Goal: Task Accomplishment & Management: Use online tool/utility

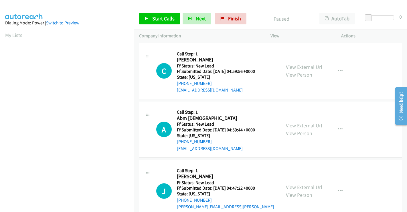
drag, startPoint x: 299, startPoint y: 67, endPoint x: 299, endPoint y: 97, distance: 29.8
click at [299, 67] on link "View External Url" at bounding box center [304, 67] width 36 height 7
click at [305, 128] on link "View External Url" at bounding box center [304, 125] width 36 height 7
click at [307, 184] on link "View External Url" at bounding box center [304, 187] width 36 height 7
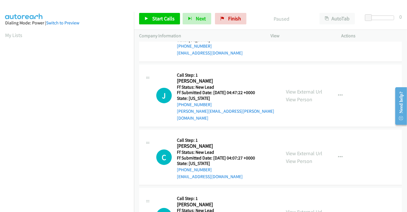
scroll to position [159, 0]
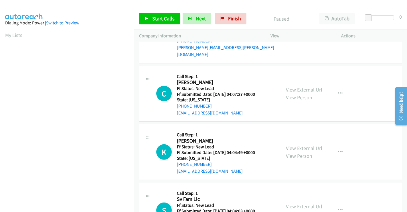
click at [296, 86] on link "View External Url" at bounding box center [304, 89] width 36 height 7
click at [303, 145] on link "View External Url" at bounding box center [304, 148] width 36 height 7
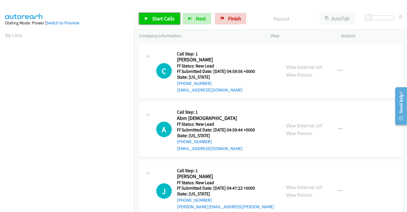
click at [163, 17] on span "Start Calls" at bounding box center [163, 18] width 22 height 7
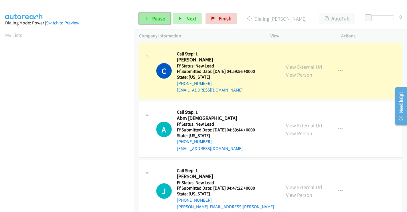
click at [155, 18] on span "Pause" at bounding box center [158, 18] width 13 height 7
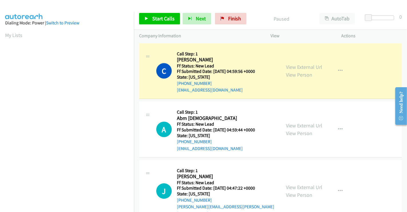
scroll to position [110, 0]
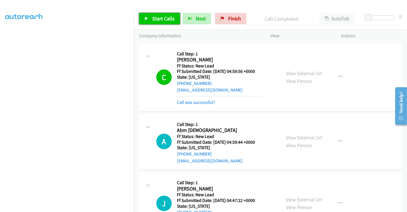
click at [158, 17] on span "Start Calls" at bounding box center [163, 18] width 22 height 7
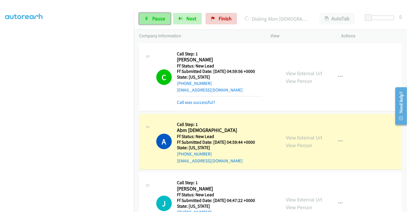
click at [154, 21] on span "Pause" at bounding box center [158, 18] width 13 height 7
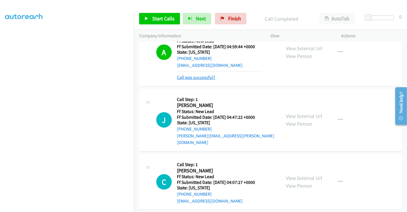
click at [205, 76] on link "Call was successful?" at bounding box center [196, 76] width 38 height 5
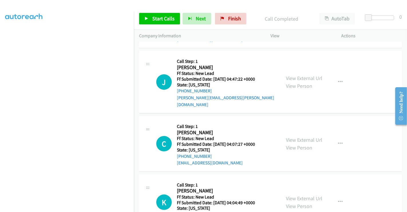
scroll to position [89, 0]
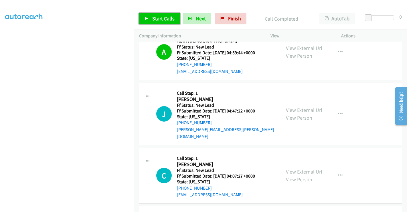
click at [159, 18] on span "Start Calls" at bounding box center [163, 18] width 22 height 7
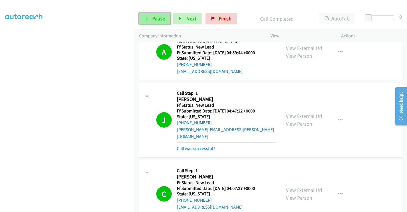
click at [154, 19] on span "Pause" at bounding box center [158, 18] width 13 height 7
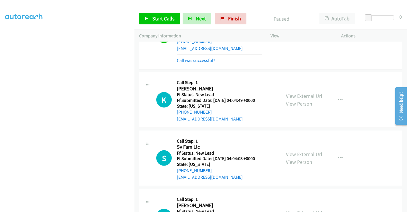
scroll to position [249, 0]
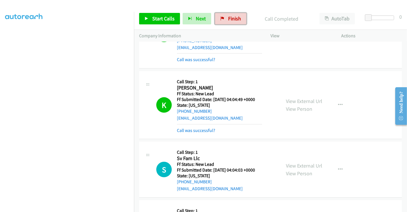
drag, startPoint x: 221, startPoint y: 21, endPoint x: 190, endPoint y: 5, distance: 35.0
click at [221, 21] on link "Finish" at bounding box center [231, 18] width 32 height 11
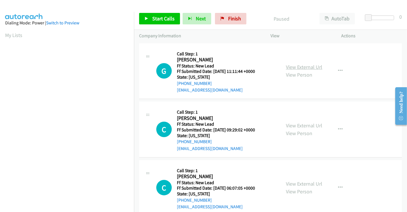
click at [307, 67] on link "View External Url" at bounding box center [304, 67] width 36 height 7
click at [299, 124] on link "View External Url" at bounding box center [304, 125] width 36 height 7
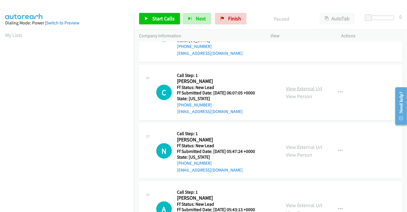
scroll to position [95, 0]
click at [304, 88] on link "View External Url" at bounding box center [304, 88] width 36 height 7
click at [304, 145] on link "View External Url" at bounding box center [304, 146] width 36 height 7
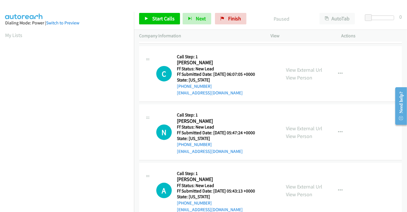
scroll to position [129, 0]
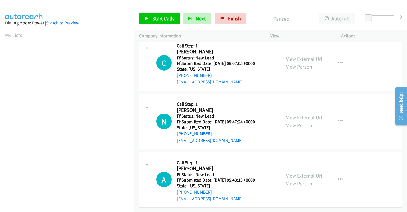
click at [306, 172] on link "View External Url" at bounding box center [304, 175] width 36 height 7
click at [165, 16] on span "Start Calls" at bounding box center [163, 18] width 22 height 7
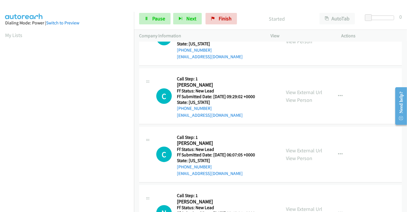
scroll to position [0, 0]
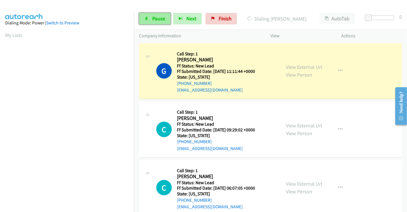
click at [152, 17] on span "Pause" at bounding box center [158, 18] width 13 height 7
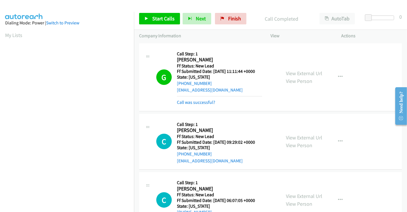
scroll to position [110, 0]
click at [194, 103] on link "Call was successful?" at bounding box center [196, 101] width 38 height 5
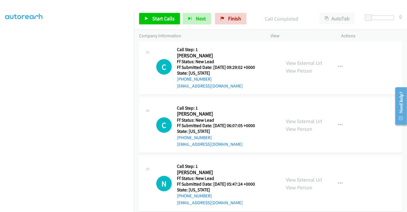
scroll to position [64, 0]
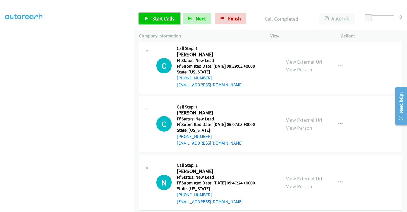
click at [158, 19] on span "Start Calls" at bounding box center [163, 18] width 22 height 7
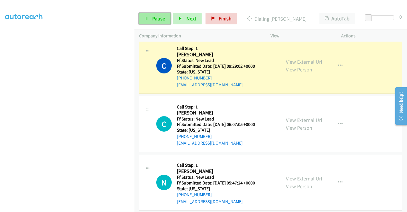
click at [160, 20] on span "Pause" at bounding box center [158, 18] width 13 height 7
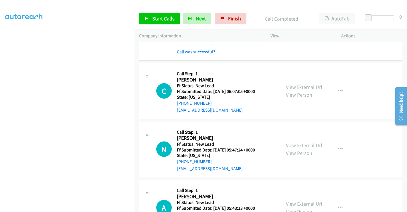
scroll to position [141, 0]
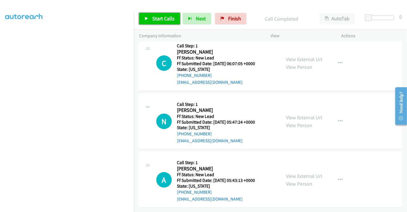
click at [158, 16] on span "Start Calls" at bounding box center [163, 18] width 22 height 7
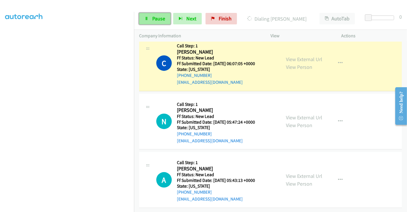
click at [154, 19] on span "Pause" at bounding box center [158, 18] width 13 height 7
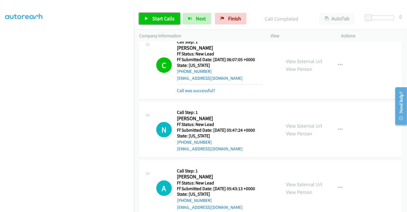
click at [158, 15] on span "Start Calls" at bounding box center [163, 18] width 22 height 7
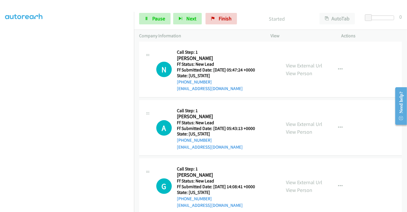
scroll to position [205, 0]
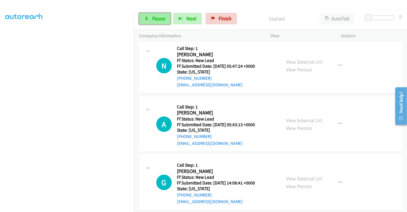
click at [151, 19] on link "Pause" at bounding box center [155, 18] width 32 height 11
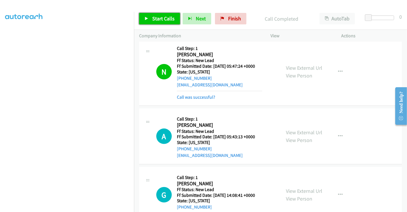
click at [159, 17] on span "Start Calls" at bounding box center [163, 18] width 22 height 7
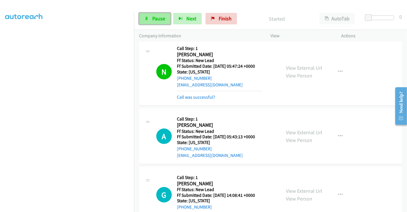
click at [157, 16] on span "Pause" at bounding box center [158, 18] width 13 height 7
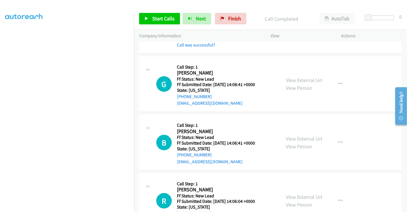
scroll to position [352, 0]
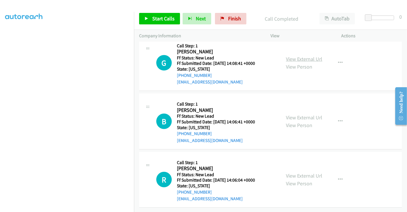
click at [301, 56] on link "View External Url" at bounding box center [304, 59] width 36 height 7
click at [303, 114] on link "View External Url" at bounding box center [304, 117] width 36 height 7
click at [305, 172] on link "View External Url" at bounding box center [304, 175] width 36 height 7
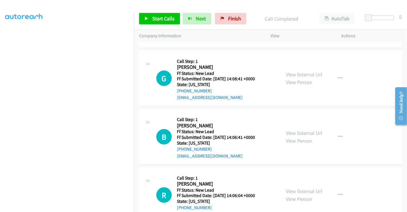
scroll to position [320, 0]
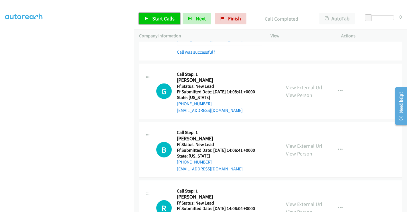
click at [160, 21] on span "Start Calls" at bounding box center [163, 18] width 22 height 7
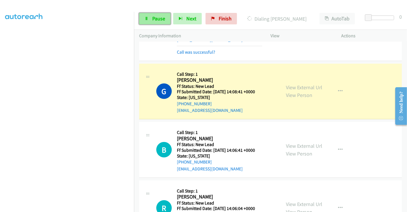
click at [159, 17] on span "Pause" at bounding box center [158, 18] width 13 height 7
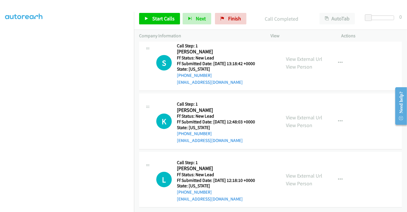
scroll to position [348, 0]
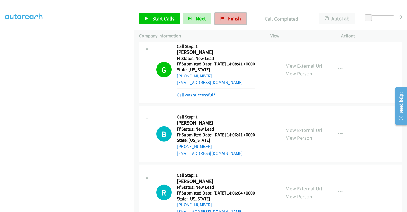
click at [229, 17] on span "Finish" at bounding box center [234, 18] width 13 height 7
click at [207, 94] on link "Call was successful?" at bounding box center [196, 94] width 38 height 5
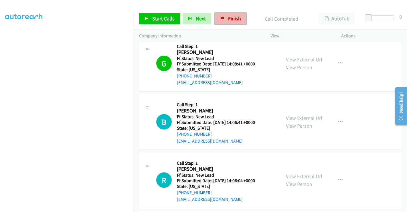
click at [232, 19] on span "Finish" at bounding box center [234, 18] width 13 height 7
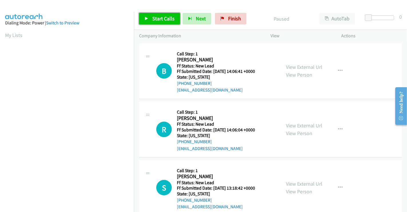
click at [162, 17] on span "Start Calls" at bounding box center [163, 18] width 22 height 7
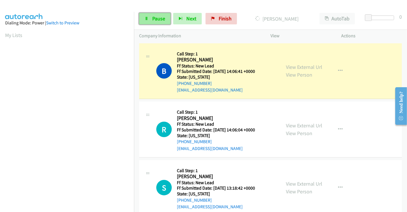
click at [159, 19] on span "Pause" at bounding box center [158, 18] width 13 height 7
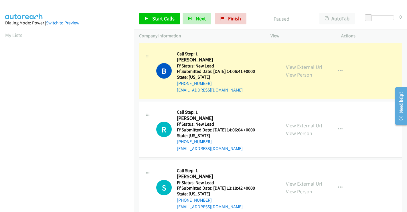
scroll to position [110, 0]
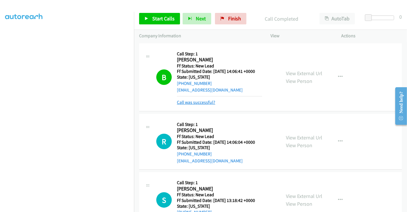
click at [203, 103] on link "Call was successful?" at bounding box center [196, 101] width 38 height 5
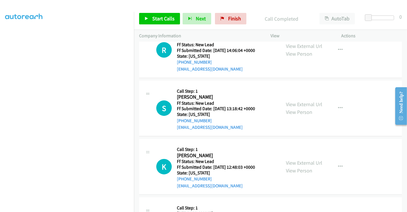
scroll to position [95, 0]
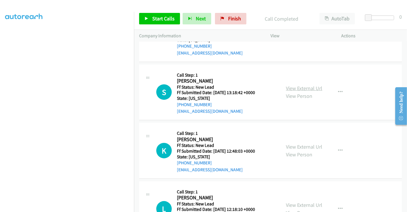
click at [301, 86] on link "View External Url" at bounding box center [304, 88] width 36 height 7
click at [299, 146] on link "View External Url" at bounding box center [304, 146] width 36 height 7
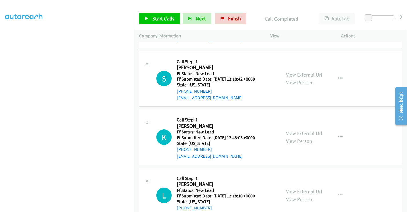
scroll to position [129, 0]
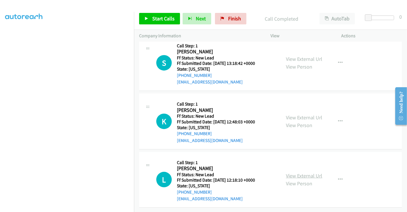
click at [300, 172] on link "View External Url" at bounding box center [304, 175] width 36 height 7
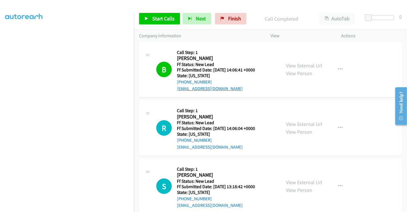
scroll to position [33, 0]
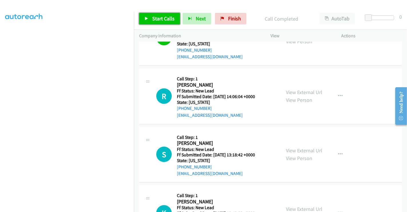
click at [164, 16] on span "Start Calls" at bounding box center [163, 18] width 22 height 7
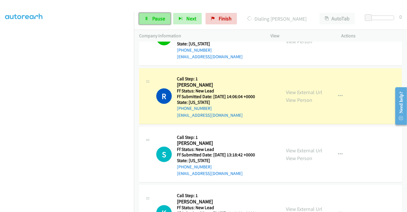
click at [154, 17] on span "Pause" at bounding box center [158, 18] width 13 height 7
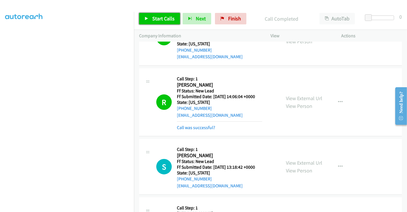
click at [158, 18] on span "Start Calls" at bounding box center [163, 18] width 22 height 7
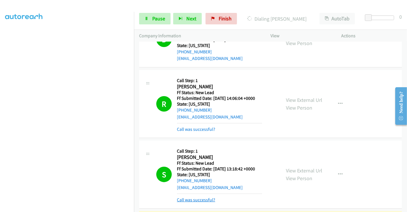
scroll to position [153, 0]
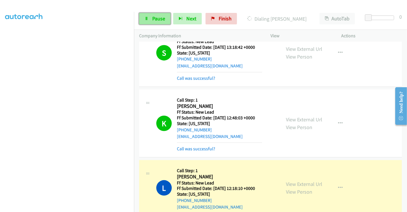
click at [154, 18] on span "Pause" at bounding box center [158, 18] width 13 height 7
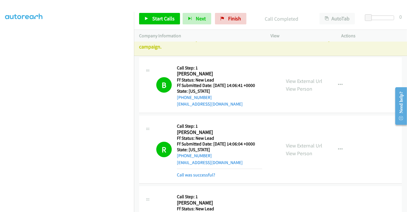
scroll to position [0, 0]
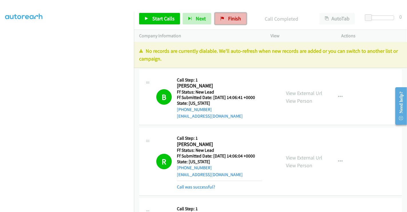
click at [234, 15] on span "Finish" at bounding box center [234, 18] width 13 height 7
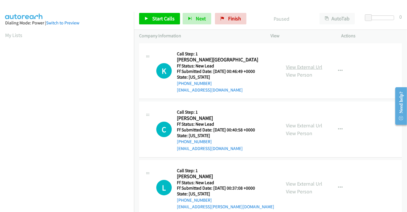
click at [300, 69] on link "View External Url" at bounding box center [304, 67] width 36 height 7
click at [295, 125] on link "View External Url" at bounding box center [304, 125] width 36 height 7
click at [297, 184] on link "View External Url" at bounding box center [304, 183] width 36 height 7
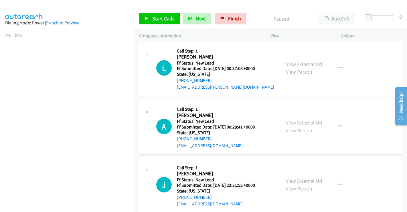
scroll to position [127, 0]
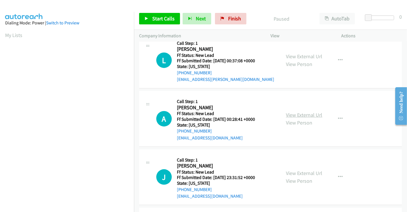
click at [298, 116] on link "View External Url" at bounding box center [304, 114] width 36 height 7
click at [301, 173] on link "View External Url" at bounding box center [304, 173] width 36 height 7
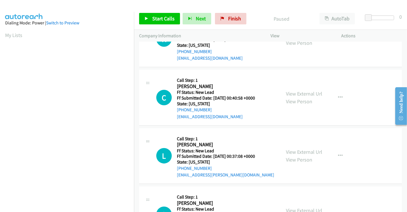
scroll to position [0, 0]
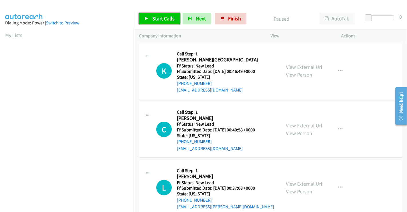
click at [154, 17] on span "Start Calls" at bounding box center [163, 18] width 22 height 7
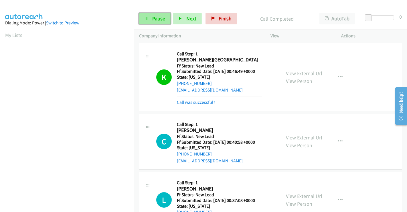
click at [157, 17] on span "Pause" at bounding box center [158, 18] width 13 height 7
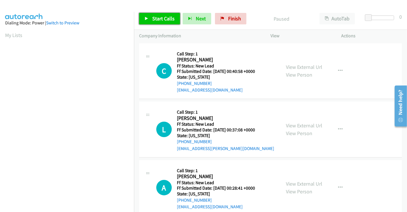
click at [152, 19] on span "Start Calls" at bounding box center [163, 18] width 22 height 7
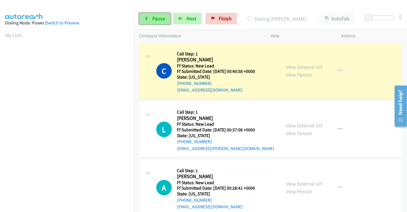
click at [154, 17] on span "Pause" at bounding box center [158, 18] width 13 height 7
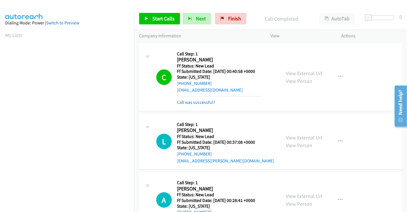
scroll to position [110, 0]
click at [157, 17] on span "Start Calls" at bounding box center [163, 18] width 22 height 7
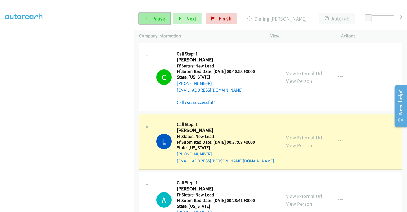
click at [157, 22] on link "Pause" at bounding box center [155, 18] width 32 height 11
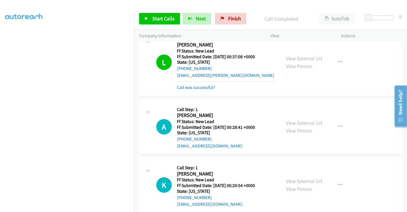
scroll to position [95, 0]
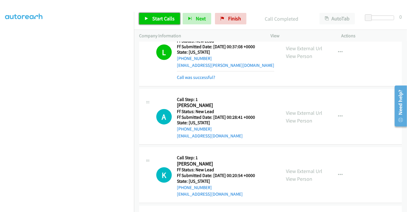
click at [160, 20] on span "Start Calls" at bounding box center [163, 18] width 22 height 7
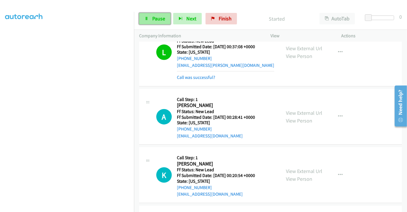
click at [155, 18] on span "Pause" at bounding box center [158, 18] width 13 height 7
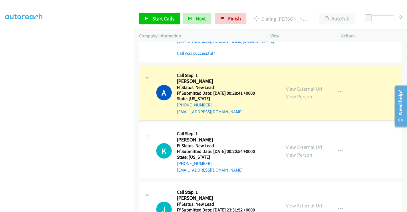
scroll to position [159, 0]
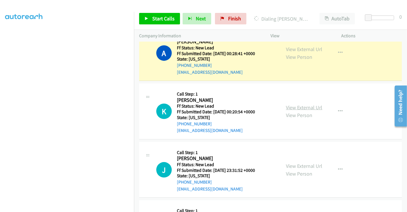
click at [295, 105] on link "View External Url" at bounding box center [304, 107] width 36 height 7
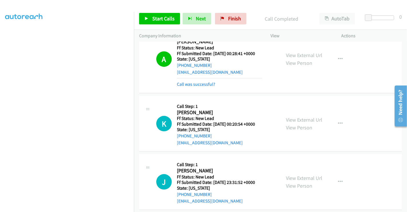
scroll to position [110, 5]
click at [156, 19] on span "Start Calls" at bounding box center [163, 18] width 22 height 7
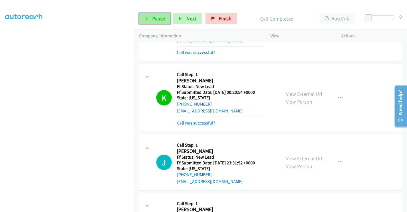
click at [157, 16] on span "Pause" at bounding box center [158, 18] width 13 height 7
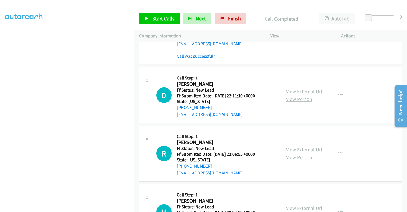
scroll to position [318, 0]
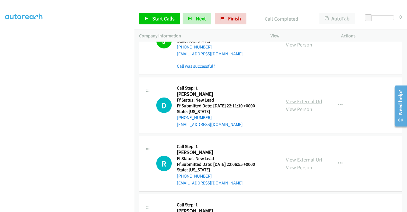
click at [299, 99] on link "View External Url" at bounding box center [304, 101] width 36 height 7
click at [300, 160] on link "View External Url" at bounding box center [304, 159] width 36 height 7
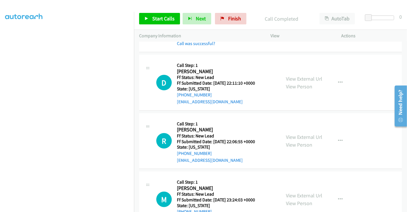
scroll to position [414, 0]
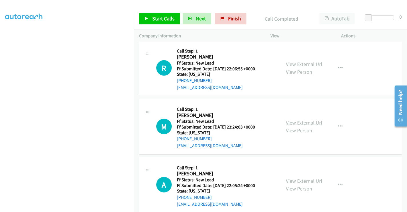
click at [300, 120] on link "View External Url" at bounding box center [304, 122] width 36 height 7
click at [304, 179] on link "View External Url" at bounding box center [304, 180] width 36 height 7
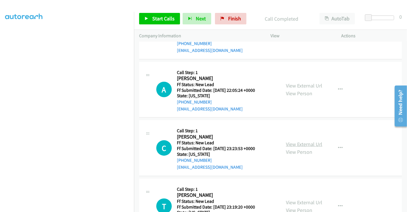
scroll to position [509, 0]
click at [297, 145] on link "View External Url" at bounding box center [304, 143] width 36 height 7
click at [160, 18] on span "Start Calls" at bounding box center [163, 18] width 22 height 7
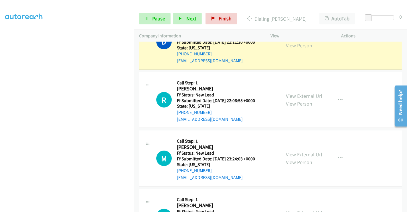
scroll to position [350, 0]
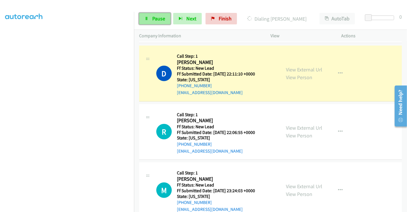
click at [155, 17] on span "Pause" at bounding box center [158, 18] width 13 height 7
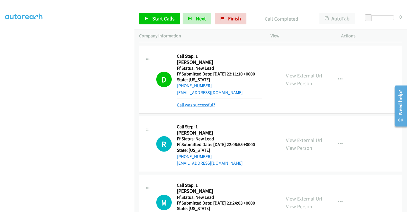
click at [201, 103] on link "Call was successful?" at bounding box center [196, 104] width 38 height 5
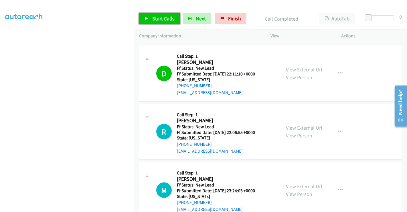
click at [153, 17] on span "Start Calls" at bounding box center [163, 18] width 22 height 7
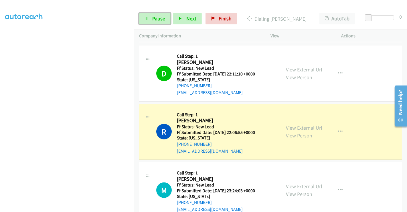
click at [153, 17] on span "Pause" at bounding box center [158, 18] width 13 height 7
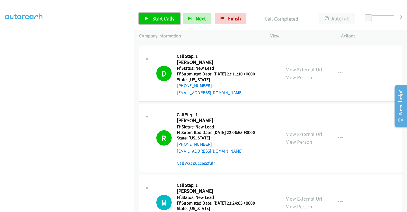
click at [155, 21] on span "Start Calls" at bounding box center [163, 18] width 22 height 7
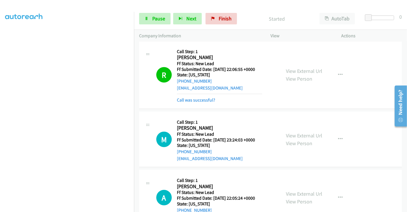
scroll to position [414, 0]
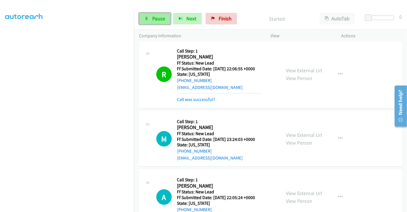
click at [156, 19] on span "Pause" at bounding box center [158, 18] width 13 height 7
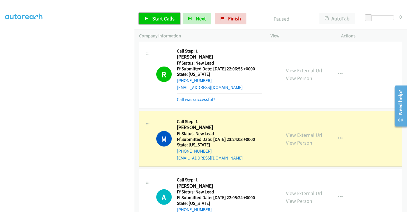
click at [164, 18] on span "Start Calls" at bounding box center [163, 18] width 22 height 7
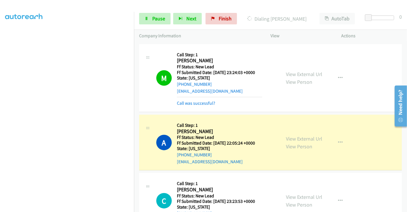
scroll to position [541, 0]
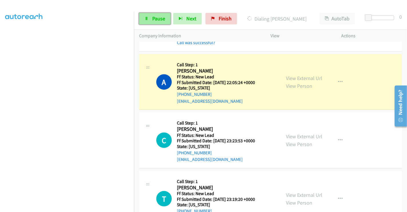
click at [155, 18] on span "Pause" at bounding box center [158, 18] width 13 height 7
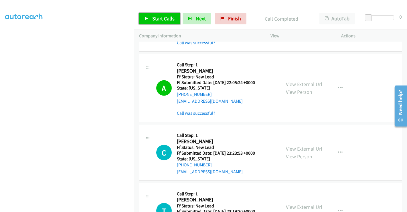
click at [161, 17] on span "Start Calls" at bounding box center [163, 18] width 22 height 7
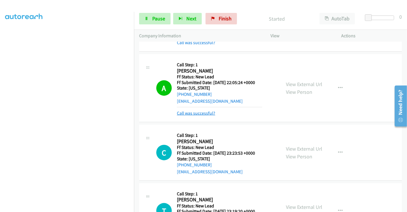
click at [204, 110] on link "Call was successful?" at bounding box center [196, 112] width 38 height 5
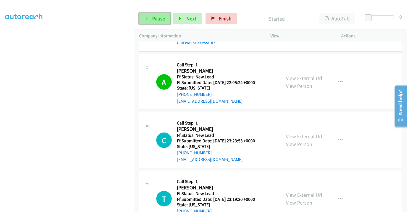
click at [151, 17] on link "Pause" at bounding box center [155, 18] width 32 height 11
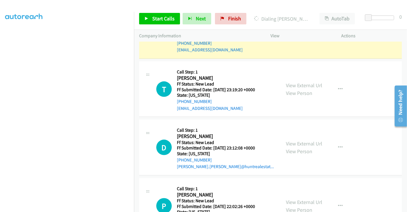
scroll to position [573, 0]
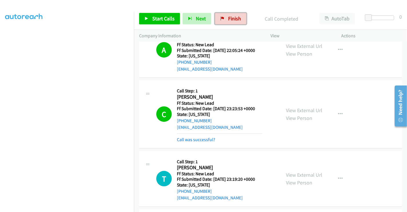
drag, startPoint x: 231, startPoint y: 17, endPoint x: 220, endPoint y: 33, distance: 18.8
click at [231, 17] on span "Finish" at bounding box center [234, 18] width 13 height 7
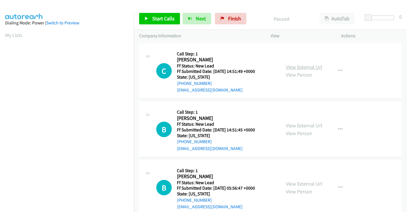
click at [308, 66] on link "View External Url" at bounding box center [304, 67] width 36 height 7
click at [309, 126] on link "View External Url" at bounding box center [304, 125] width 36 height 7
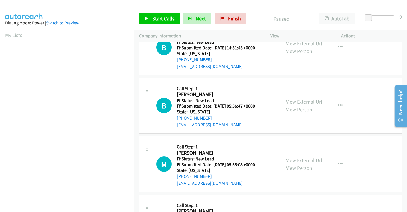
scroll to position [95, 0]
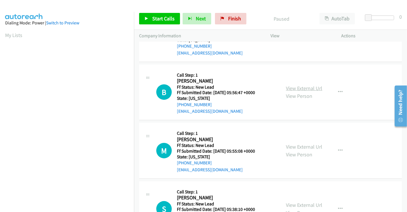
click at [300, 87] on link "View External Url" at bounding box center [304, 88] width 36 height 7
click at [303, 144] on link "View External Url" at bounding box center [304, 146] width 36 height 7
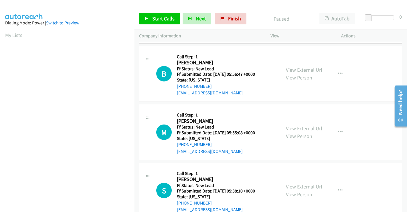
scroll to position [129, 0]
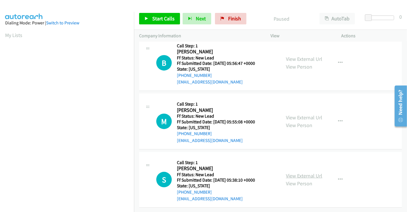
click at [310, 172] on link "View External Url" at bounding box center [304, 175] width 36 height 7
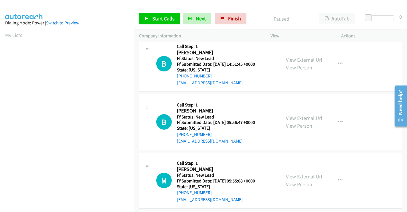
scroll to position [33, 0]
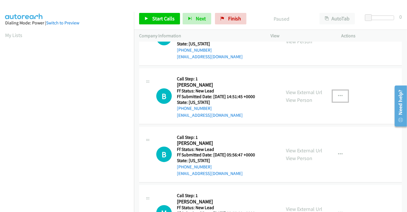
drag, startPoint x: 335, startPoint y: 93, endPoint x: 326, endPoint y: 112, distance: 20.4
click at [335, 93] on button "button" at bounding box center [340, 95] width 15 height 11
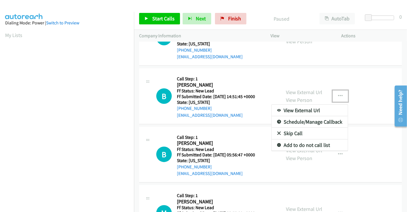
click at [302, 132] on link "Skip Call" at bounding box center [310, 133] width 76 height 11
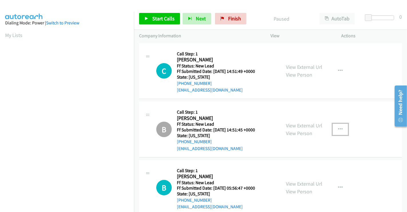
scroll to position [0, 0]
click at [164, 21] on span "Start Calls" at bounding box center [163, 18] width 22 height 7
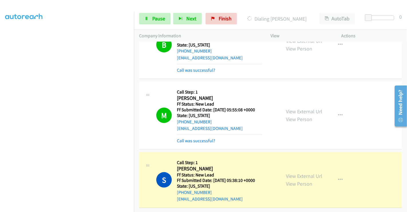
scroll to position [165, 0]
click at [156, 21] on span "Pause" at bounding box center [158, 18] width 13 height 7
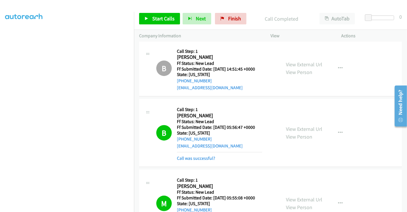
scroll to position [203, 0]
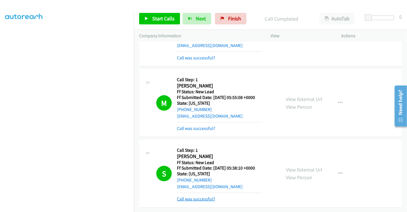
click at [204, 196] on link "Call was successful?" at bounding box center [196, 198] width 38 height 5
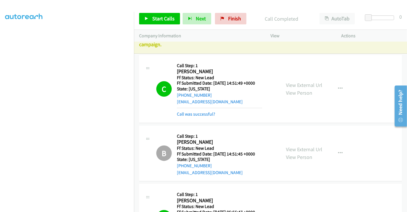
scroll to position [0, 0]
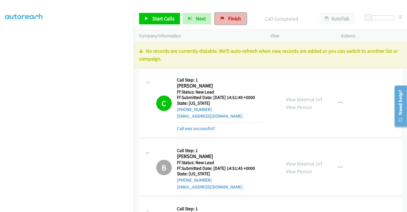
click at [228, 17] on span "Finish" at bounding box center [234, 18] width 13 height 7
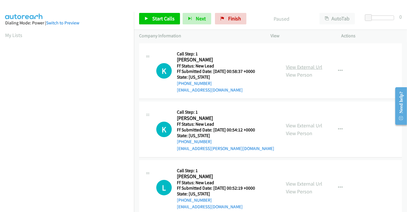
click at [301, 67] on link "View External Url" at bounding box center [304, 67] width 36 height 7
click at [301, 124] on link "View External Url" at bounding box center [304, 125] width 36 height 7
click at [301, 182] on link "View External Url" at bounding box center [304, 183] width 36 height 7
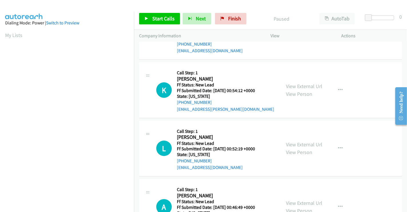
scroll to position [127, 0]
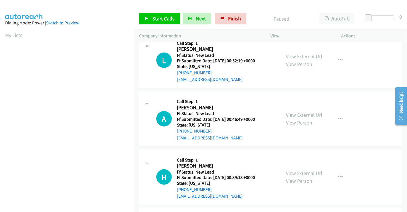
click at [297, 115] on link "View External Url" at bounding box center [304, 114] width 36 height 7
click at [304, 171] on link "View External Url" at bounding box center [304, 173] width 36 height 7
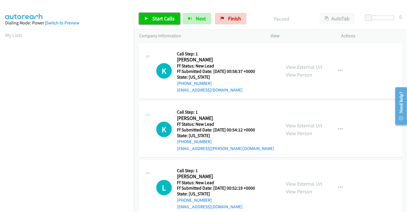
click at [166, 17] on span "Start Calls" at bounding box center [163, 18] width 22 height 7
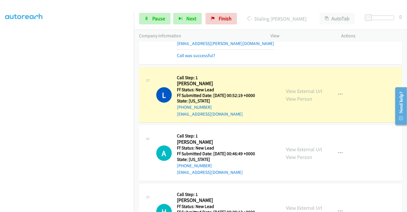
scroll to position [127, 0]
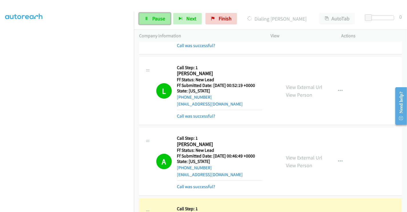
click at [150, 17] on link "Pause" at bounding box center [155, 18] width 32 height 11
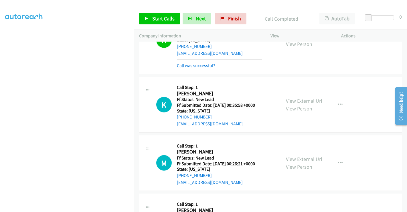
scroll to position [350, 0]
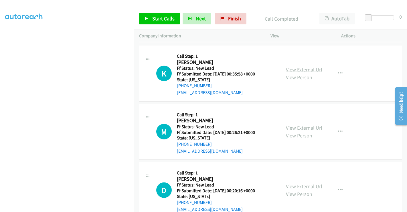
click at [302, 66] on link "View External Url" at bounding box center [304, 69] width 36 height 7
click at [300, 126] on link "View External Url" at bounding box center [304, 127] width 36 height 7
click at [300, 186] on link "View External Url" at bounding box center [304, 186] width 36 height 7
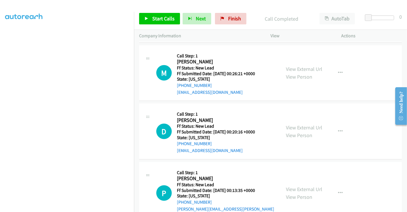
scroll to position [446, 0]
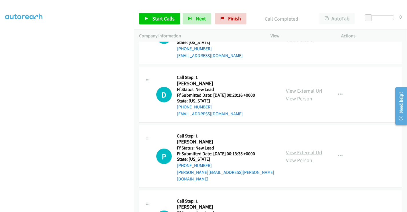
click at [301, 149] on link "View External Url" at bounding box center [304, 152] width 36 height 7
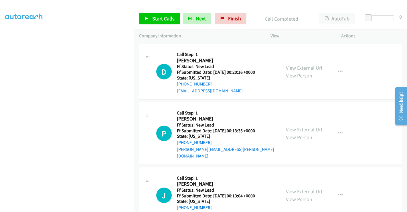
scroll to position [509, 0]
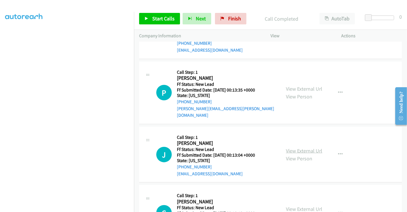
click at [300, 147] on link "View External Url" at bounding box center [304, 150] width 36 height 7
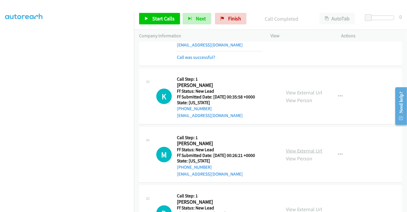
scroll to position [287, 0]
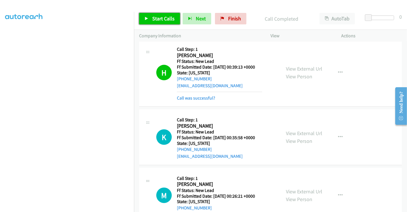
click at [150, 16] on link "Start Calls" at bounding box center [159, 18] width 41 height 11
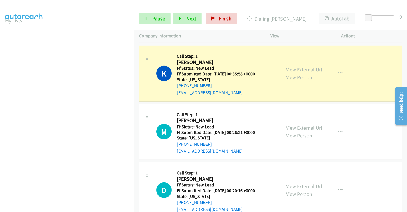
scroll to position [110, 0]
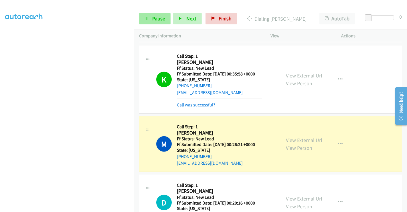
click at [159, 13] on div "Start Calls Pause Next Finish Dialing Monica Fautch AutoTab AutoTab 0" at bounding box center [270, 19] width 273 height 22
click at [154, 21] on span "Pause" at bounding box center [158, 18] width 13 height 7
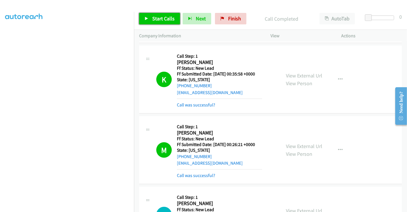
click at [154, 23] on link "Start Calls" at bounding box center [159, 18] width 41 height 11
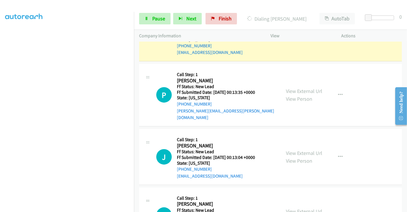
scroll to position [541, 0]
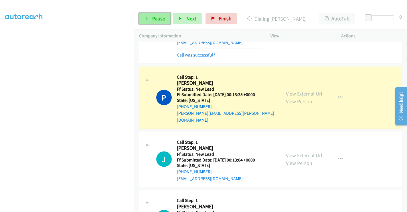
click at [151, 19] on link "Pause" at bounding box center [155, 18] width 32 height 11
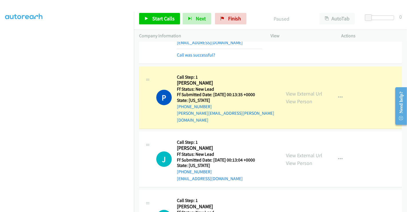
scroll to position [605, 0]
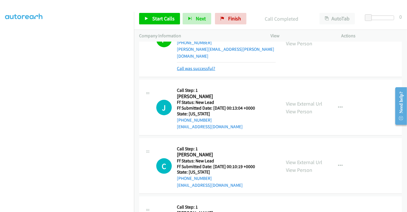
click at [192, 66] on link "Call was successful?" at bounding box center [196, 68] width 38 height 5
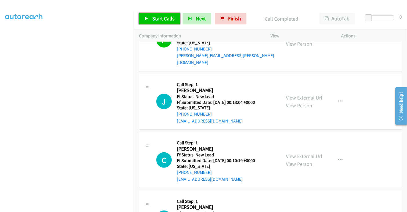
click at [158, 16] on span "Start Calls" at bounding box center [163, 18] width 22 height 7
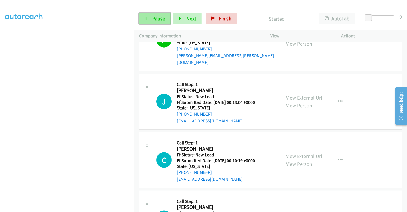
click at [156, 17] on span "Pause" at bounding box center [158, 18] width 13 height 7
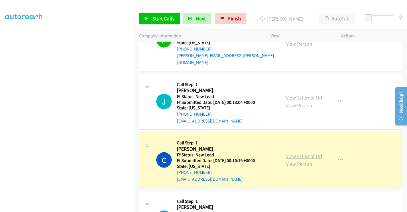
click at [292, 153] on link "View External Url" at bounding box center [304, 156] width 36 height 7
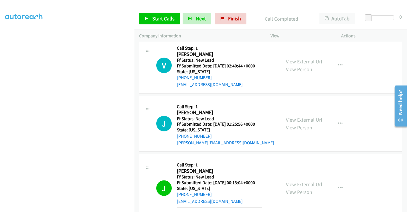
scroll to position [541, 0]
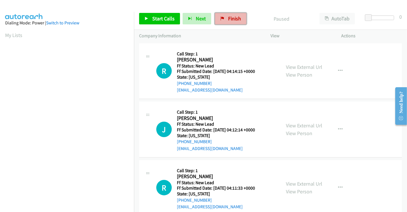
click at [233, 19] on span "Finish" at bounding box center [234, 18] width 13 height 7
click at [294, 69] on link "View External Url" at bounding box center [304, 67] width 36 height 7
click at [297, 127] on link "View External Url" at bounding box center [304, 125] width 36 height 7
click at [299, 184] on link "View External Url" at bounding box center [304, 183] width 36 height 7
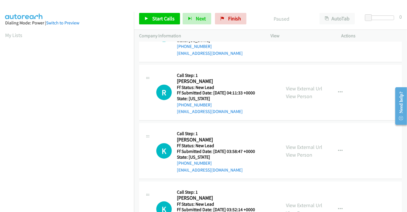
scroll to position [95, 0]
click at [301, 145] on link "View External Url" at bounding box center [304, 146] width 36 height 7
click at [306, 205] on link "View External Url" at bounding box center [304, 204] width 36 height 7
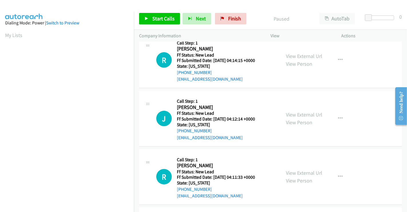
scroll to position [0, 0]
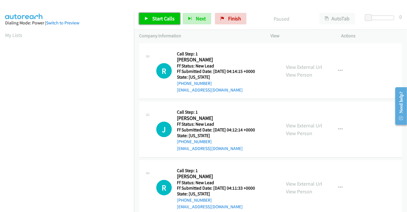
click at [163, 17] on span "Start Calls" at bounding box center [163, 18] width 22 height 7
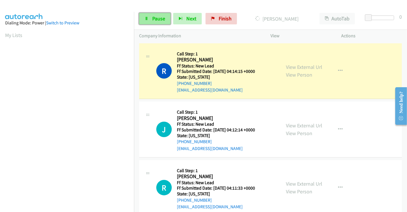
click at [159, 16] on span "Pause" at bounding box center [158, 18] width 13 height 7
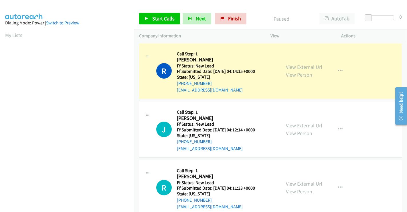
scroll to position [110, 0]
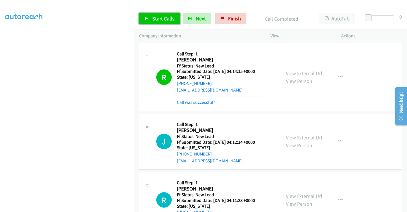
click at [159, 16] on span "Start Calls" at bounding box center [163, 18] width 22 height 7
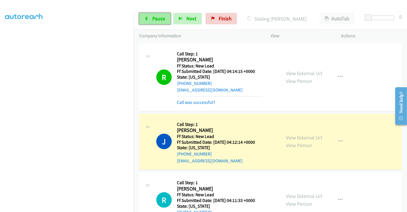
click at [150, 20] on link "Pause" at bounding box center [155, 18] width 32 height 11
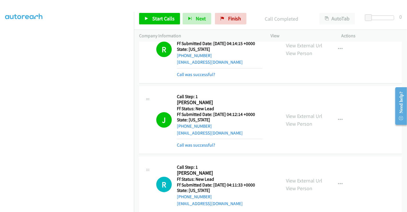
scroll to position [95, 0]
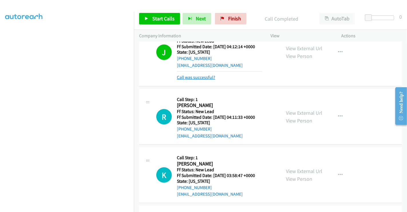
click at [209, 77] on link "Call was successful?" at bounding box center [196, 76] width 38 height 5
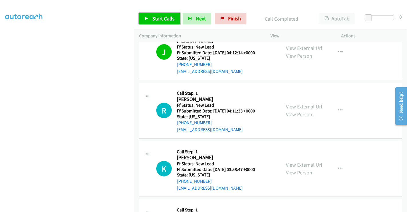
click at [162, 16] on span "Start Calls" at bounding box center [163, 18] width 22 height 7
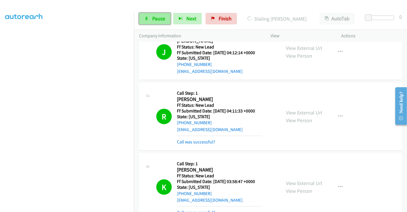
click at [160, 19] on span "Pause" at bounding box center [158, 18] width 13 height 7
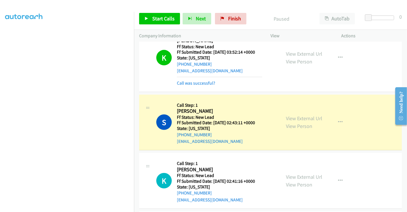
scroll to position [312, 0]
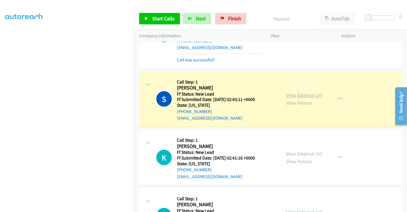
click at [296, 93] on link "View External Url" at bounding box center [304, 95] width 36 height 7
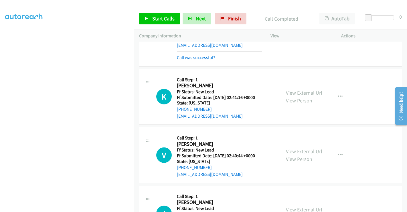
scroll to position [421, 0]
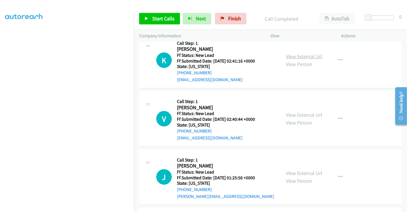
click at [293, 55] on link "View External Url" at bounding box center [304, 56] width 36 height 7
click at [295, 114] on link "View External Url" at bounding box center [304, 114] width 36 height 7
click at [299, 171] on link "View External Url" at bounding box center [304, 173] width 36 height 7
drag, startPoint x: 233, startPoint y: 17, endPoint x: 228, endPoint y: 32, distance: 15.8
click at [233, 17] on span "Finish" at bounding box center [234, 18] width 13 height 7
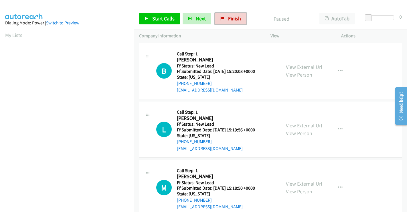
drag, startPoint x: 226, startPoint y: 17, endPoint x: 246, endPoint y: 30, distance: 23.4
click at [228, 17] on span "Finish" at bounding box center [234, 18] width 13 height 7
click at [301, 67] on link "View External Url" at bounding box center [304, 67] width 36 height 7
click at [301, 123] on link "View External Url" at bounding box center [304, 125] width 36 height 7
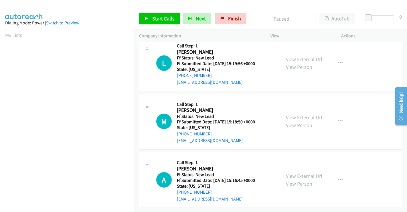
scroll to position [70, 0]
click at [309, 114] on link "View External Url" at bounding box center [304, 117] width 36 height 7
click at [305, 172] on link "View External Url" at bounding box center [304, 175] width 36 height 7
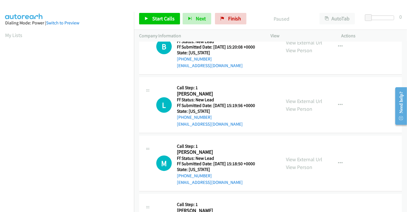
scroll to position [0, 0]
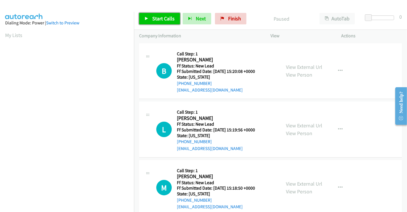
click at [160, 20] on span "Start Calls" at bounding box center [163, 18] width 22 height 7
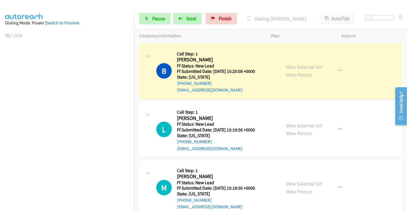
scroll to position [110, 0]
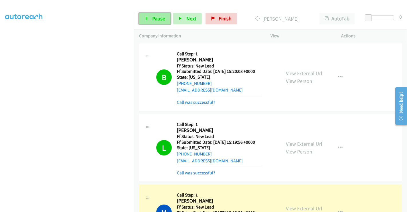
click at [152, 20] on span "Pause" at bounding box center [158, 18] width 13 height 7
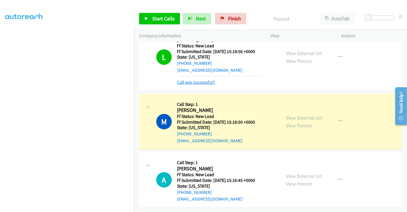
scroll to position [95, 0]
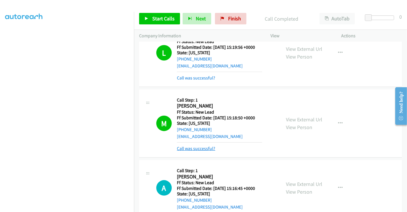
click at [204, 148] on link "Call was successful?" at bounding box center [196, 148] width 38 height 5
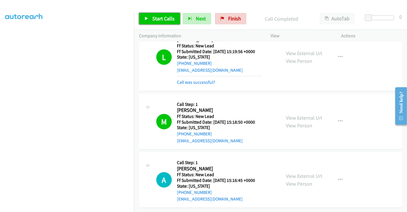
click at [160, 21] on span "Start Calls" at bounding box center [163, 18] width 22 height 7
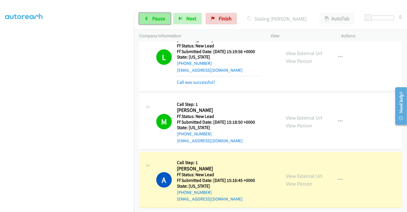
click at [152, 18] on link "Pause" at bounding box center [155, 18] width 32 height 11
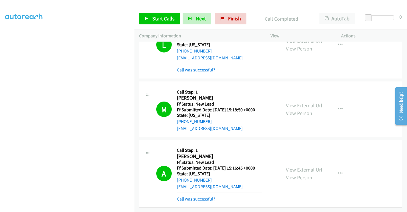
scroll to position [0, 0]
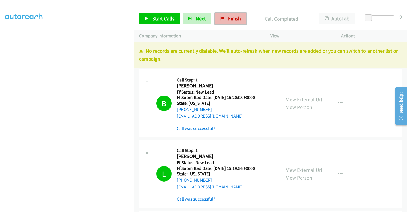
click at [228, 21] on span "Finish" at bounding box center [234, 18] width 13 height 7
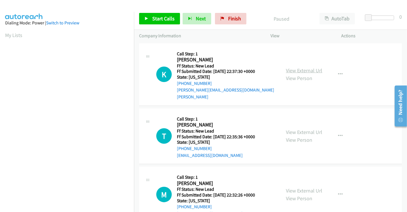
click at [295, 67] on link "View External Url" at bounding box center [304, 70] width 36 height 7
click at [302, 129] on link "View External Url" at bounding box center [304, 132] width 36 height 7
click at [295, 187] on link "View External Url" at bounding box center [304, 190] width 36 height 7
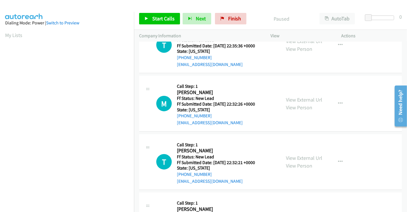
scroll to position [127, 0]
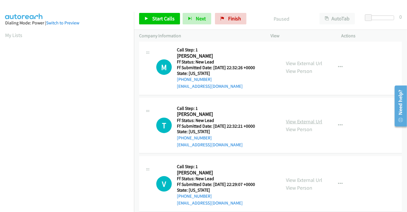
click at [305, 118] on link "View External Url" at bounding box center [304, 121] width 36 height 7
click at [303, 176] on link "View External Url" at bounding box center [304, 179] width 36 height 7
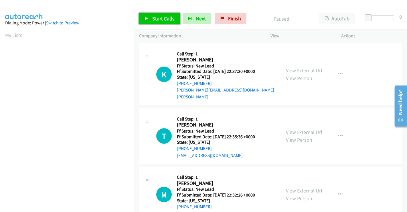
click at [163, 21] on span "Start Calls" at bounding box center [163, 18] width 22 height 7
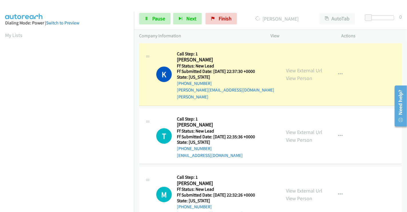
scroll to position [110, 0]
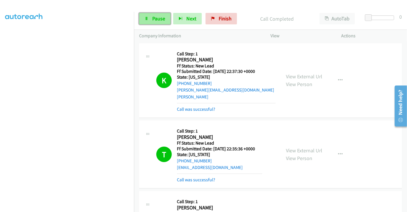
click at [149, 17] on link "Pause" at bounding box center [155, 18] width 32 height 11
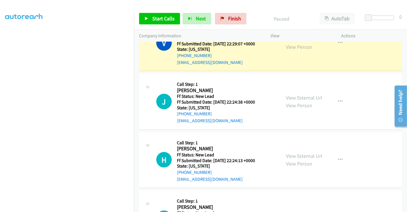
scroll to position [314, 0]
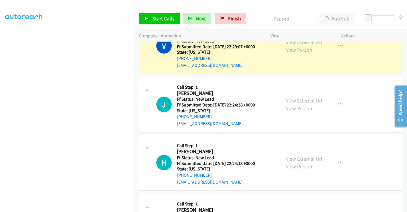
click at [304, 97] on link "View External Url" at bounding box center [304, 100] width 36 height 7
click at [301, 155] on link "View External Url" at bounding box center [304, 158] width 36 height 7
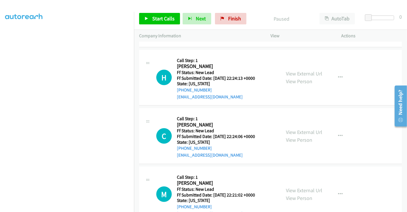
scroll to position [409, 0]
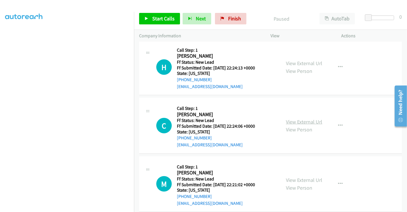
click at [303, 118] on link "View External Url" at bounding box center [304, 121] width 36 height 7
click at [298, 176] on link "View External Url" at bounding box center [304, 179] width 36 height 7
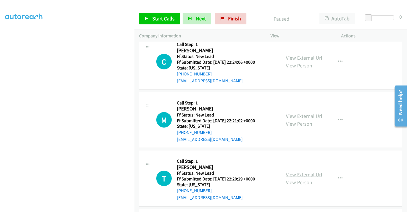
click at [301, 171] on link "View External Url" at bounding box center [304, 174] width 36 height 7
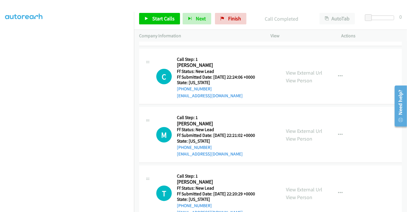
scroll to position [505, 0]
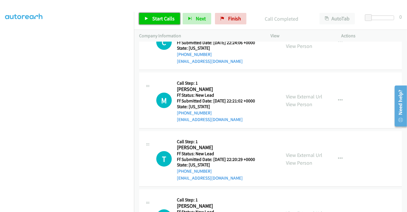
click at [162, 19] on span "Start Calls" at bounding box center [163, 18] width 22 height 7
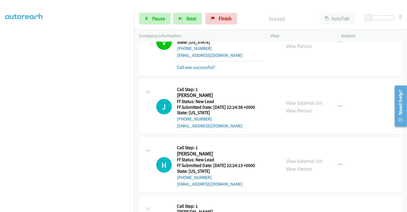
scroll to position [314, 0]
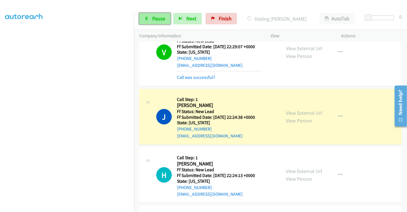
click at [155, 18] on span "Pause" at bounding box center [158, 18] width 13 height 7
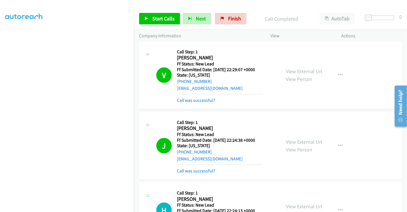
scroll to position [282, 0]
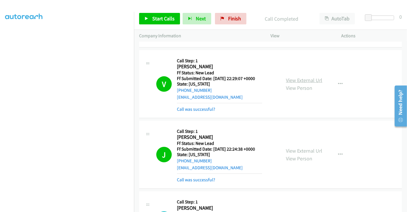
click at [293, 77] on link "View External Url" at bounding box center [304, 80] width 36 height 7
click at [186, 106] on link "Call was successful?" at bounding box center [196, 108] width 38 height 5
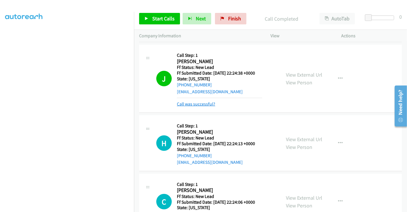
scroll to position [377, 0]
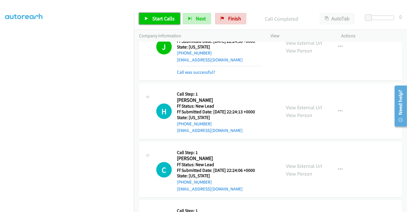
click at [153, 19] on span "Start Calls" at bounding box center [163, 18] width 22 height 7
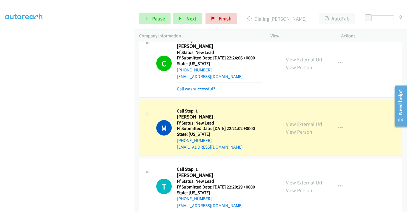
scroll to position [537, 0]
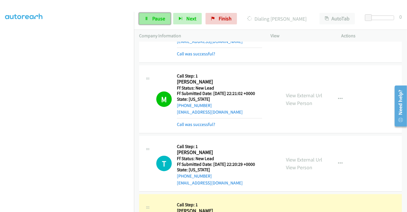
click at [156, 17] on span "Pause" at bounding box center [158, 18] width 13 height 7
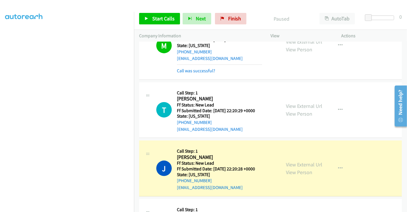
scroll to position [632, 0]
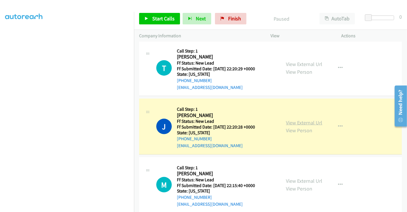
click at [297, 119] on link "View External Url" at bounding box center [304, 122] width 36 height 7
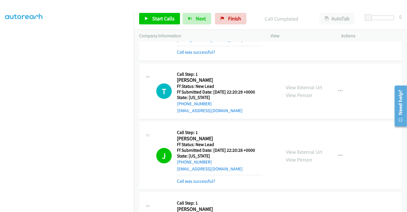
scroll to position [600, 0]
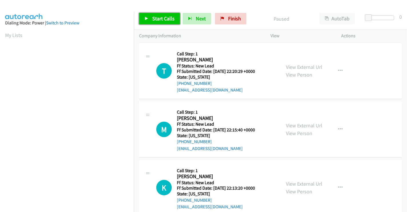
click at [160, 19] on span "Start Calls" at bounding box center [163, 18] width 22 height 7
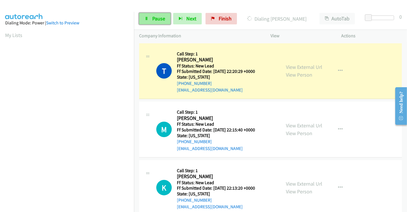
click at [156, 17] on span "Pause" at bounding box center [158, 18] width 13 height 7
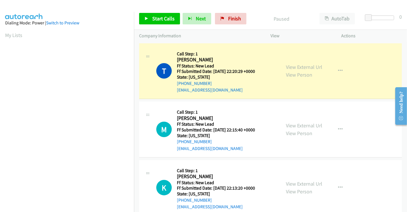
scroll to position [110, 0]
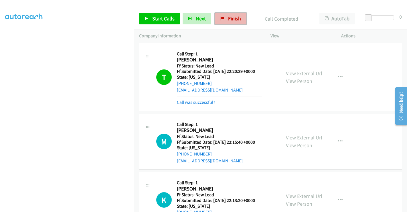
click at [224, 19] on link "Finish" at bounding box center [231, 18] width 32 height 11
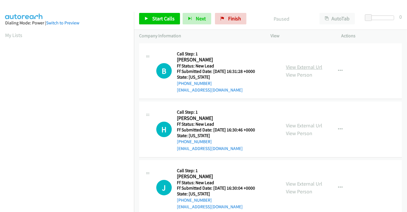
click at [297, 68] on link "View External Url" at bounding box center [304, 67] width 36 height 7
click at [303, 123] on link "View External Url" at bounding box center [304, 125] width 36 height 7
click at [305, 183] on link "View External Url" at bounding box center [304, 183] width 36 height 7
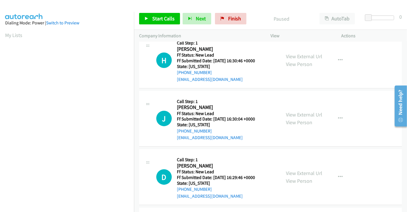
scroll to position [129, 0]
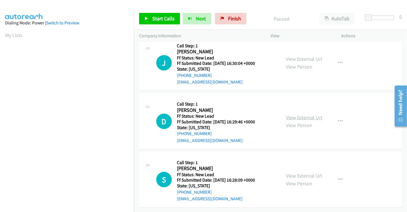
click at [305, 116] on div "View External Url View Person" at bounding box center [304, 120] width 36 height 15
click at [303, 114] on link "View External Url" at bounding box center [304, 117] width 36 height 7
click at [305, 172] on link "View External Url" at bounding box center [304, 175] width 36 height 7
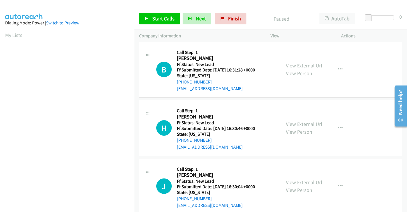
scroll to position [0, 0]
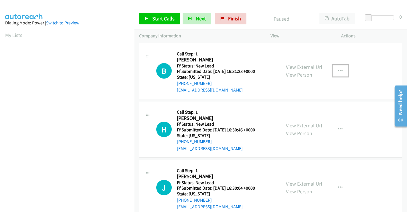
click at [338, 70] on icon "button" at bounding box center [340, 70] width 5 height 5
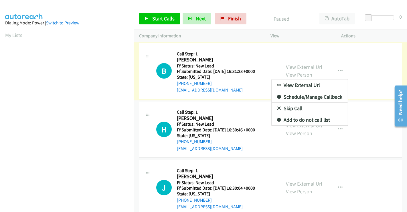
click at [290, 107] on link "Skip Call" at bounding box center [310, 108] width 76 height 11
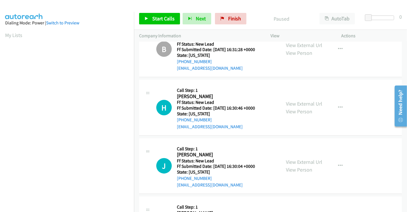
scroll to position [32, 0]
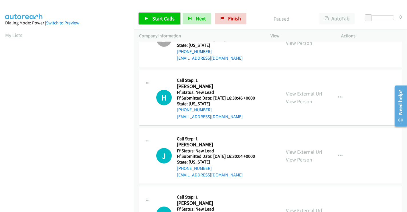
click at [170, 21] on span "Start Calls" at bounding box center [163, 18] width 22 height 7
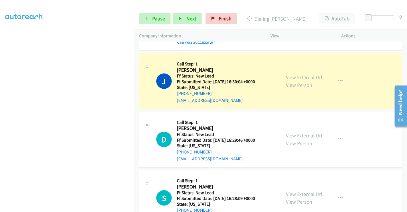
scroll to position [129, 0]
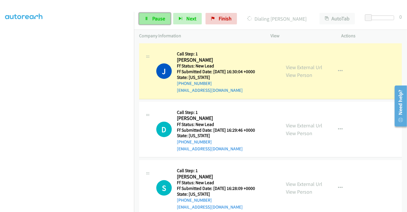
click at [148, 17] on icon at bounding box center [147, 19] width 4 height 4
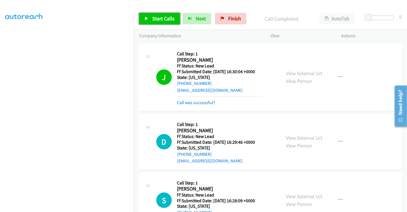
click at [164, 20] on span "Start Calls" at bounding box center [163, 18] width 22 height 7
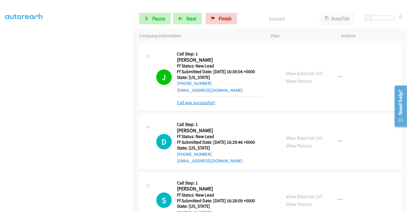
click at [209, 101] on link "Call was successful?" at bounding box center [196, 102] width 38 height 5
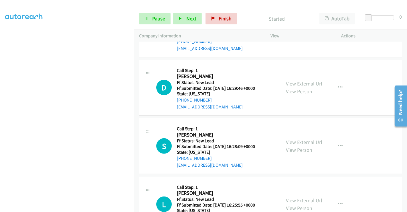
scroll to position [160, 0]
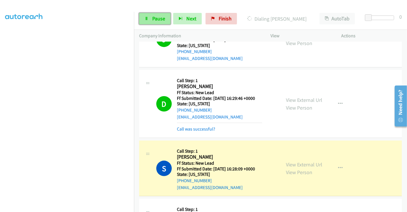
click at [158, 18] on span "Pause" at bounding box center [158, 18] width 13 height 7
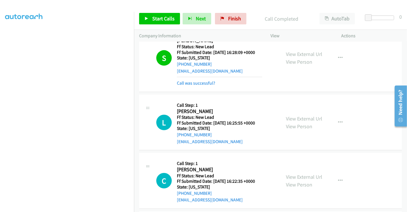
scroll to position [340, 0]
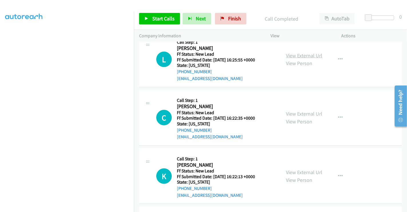
click at [298, 55] on link "View External Url" at bounding box center [304, 55] width 36 height 7
click at [302, 112] on link "View External Url" at bounding box center [304, 113] width 36 height 7
click at [296, 169] on link "View External Url" at bounding box center [304, 172] width 36 height 7
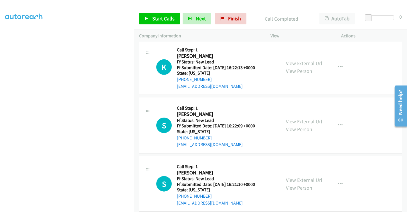
scroll to position [456, 0]
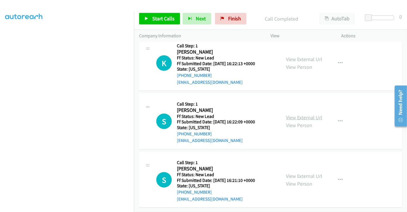
click at [296, 114] on link "View External Url" at bounding box center [304, 117] width 36 height 7
click at [300, 172] on link "View External Url" at bounding box center [304, 175] width 36 height 7
click at [164, 18] on span "Start Calls" at bounding box center [163, 18] width 22 height 7
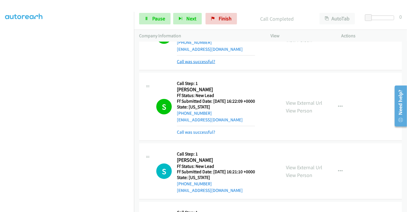
scroll to position [520, 0]
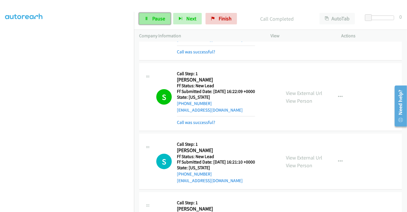
click at [150, 18] on link "Pause" at bounding box center [155, 18] width 32 height 11
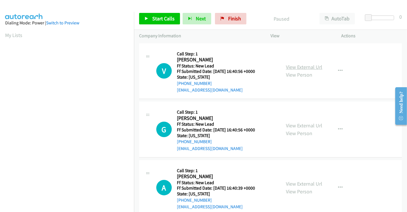
click at [302, 66] on link "View External Url" at bounding box center [304, 67] width 36 height 7
click at [296, 123] on link "View External Url" at bounding box center [304, 125] width 36 height 7
click at [298, 181] on link "View External Url" at bounding box center [304, 183] width 36 height 7
click at [155, 18] on span "Start Calls" at bounding box center [163, 18] width 22 height 7
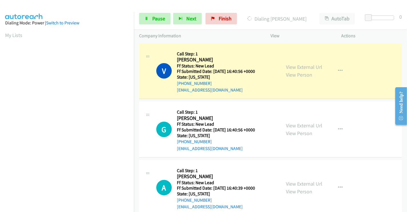
scroll to position [110, 0]
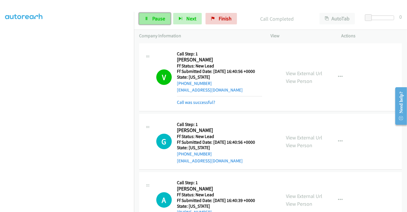
click at [159, 18] on span "Pause" at bounding box center [158, 18] width 13 height 7
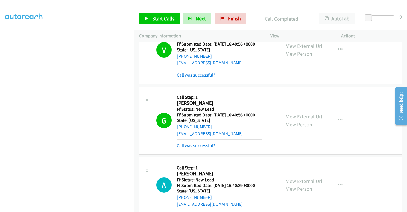
scroll to position [95, 0]
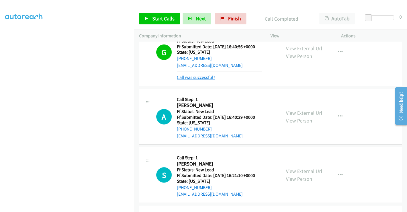
click at [205, 76] on link "Call was successful?" at bounding box center [196, 76] width 38 height 5
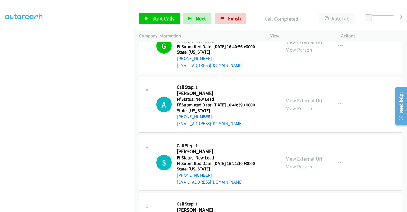
scroll to position [89, 0]
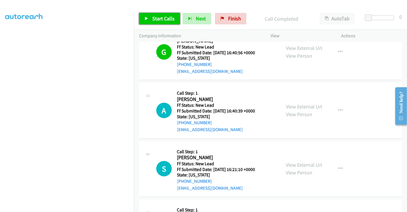
click at [163, 18] on span "Start Calls" at bounding box center [163, 18] width 22 height 7
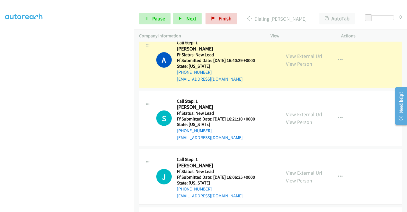
scroll to position [130, 0]
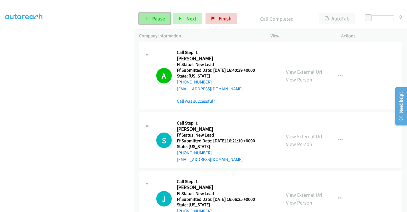
click at [157, 15] on span "Pause" at bounding box center [158, 18] width 13 height 7
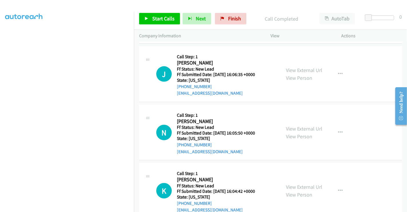
scroll to position [281, 0]
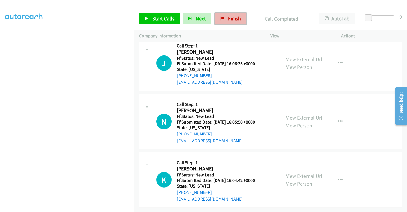
click at [229, 18] on span "Finish" at bounding box center [234, 18] width 13 height 7
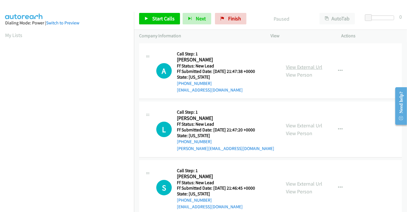
click at [308, 66] on link "View External Url" at bounding box center [304, 67] width 36 height 7
click at [306, 126] on link "View External Url" at bounding box center [304, 125] width 36 height 7
click at [303, 182] on link "View External Url" at bounding box center [304, 183] width 36 height 7
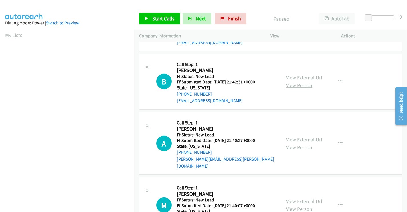
scroll to position [159, 0]
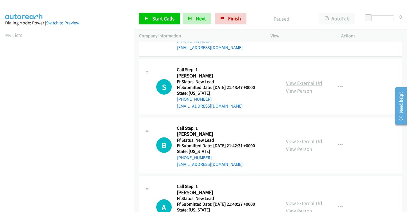
click at [300, 81] on link "View External Url" at bounding box center [304, 83] width 36 height 7
click at [299, 140] on link "View External Url" at bounding box center [304, 141] width 36 height 7
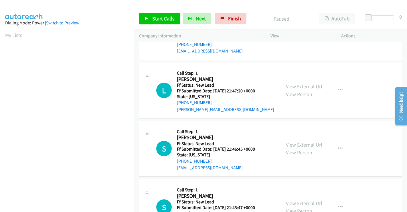
scroll to position [0, 0]
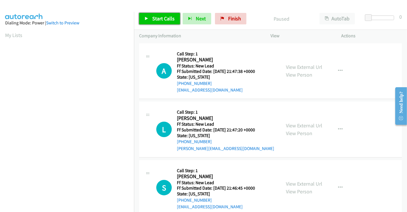
click at [158, 19] on span "Start Calls" at bounding box center [163, 18] width 22 height 7
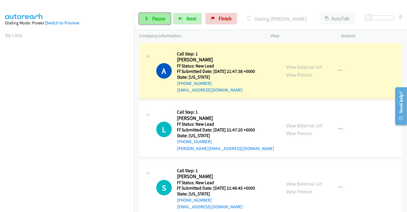
click at [151, 18] on link "Pause" at bounding box center [155, 18] width 32 height 11
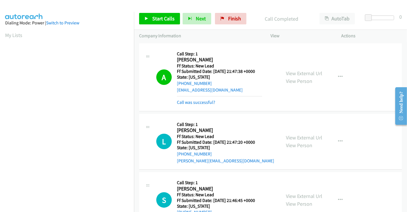
scroll to position [110, 0]
click at [203, 101] on link "Call was successful?" at bounding box center [196, 101] width 38 height 5
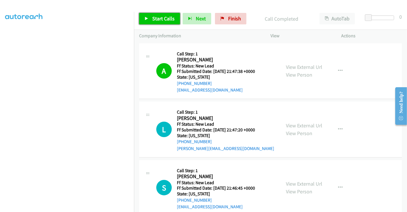
click at [152, 17] on span "Start Calls" at bounding box center [163, 18] width 22 height 7
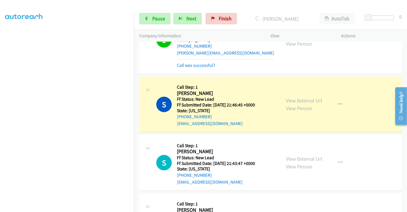
scroll to position [127, 0]
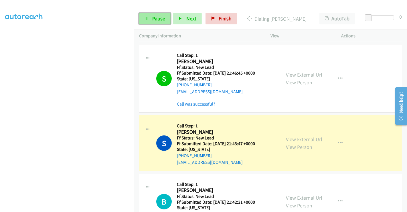
click at [151, 19] on link "Pause" at bounding box center [155, 18] width 32 height 11
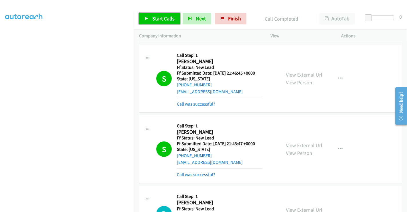
click at [158, 14] on link "Start Calls" at bounding box center [159, 18] width 41 height 11
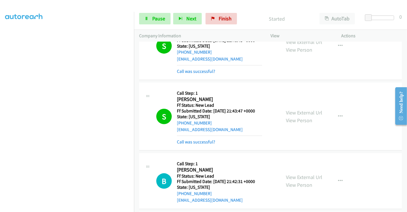
scroll to position [223, 0]
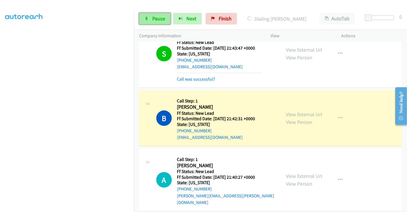
click at [152, 17] on span "Pause" at bounding box center [158, 18] width 13 height 7
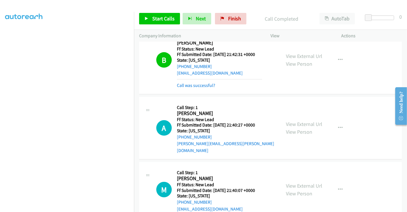
scroll to position [287, 0]
click at [296, 121] on link "View External Url" at bounding box center [304, 124] width 36 height 7
click at [301, 183] on link "View External Url" at bounding box center [304, 186] width 36 height 7
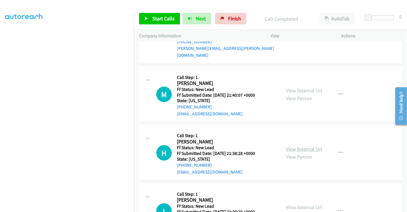
click at [303, 146] on link "View External Url" at bounding box center [304, 149] width 36 height 7
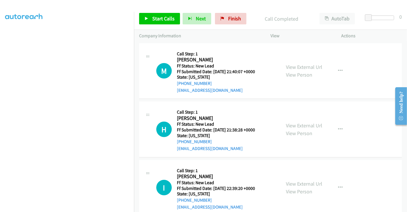
scroll to position [446, 0]
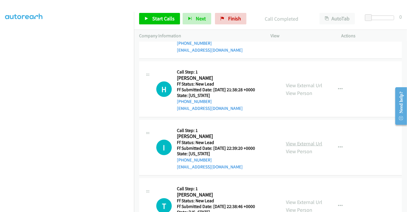
click at [303, 140] on link "View External Url" at bounding box center [304, 143] width 36 height 7
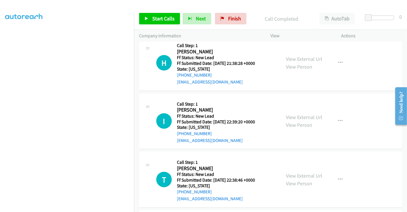
scroll to position [509, 0]
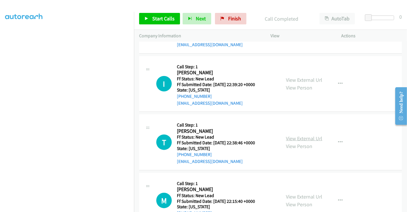
click at [303, 135] on link "View External Url" at bounding box center [304, 138] width 36 height 7
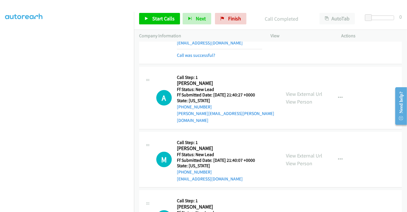
scroll to position [318, 0]
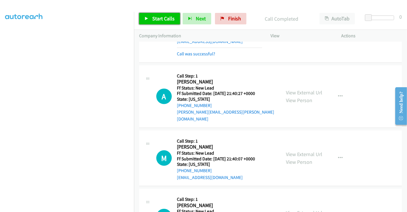
click at [167, 21] on span "Start Calls" at bounding box center [163, 18] width 22 height 7
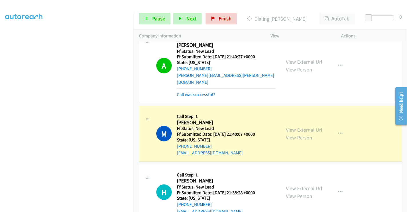
scroll to position [414, 0]
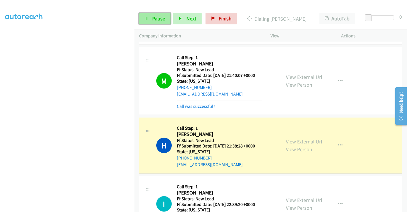
click at [150, 19] on link "Pause" at bounding box center [155, 18] width 32 height 11
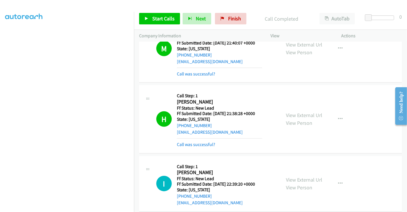
scroll to position [509, 0]
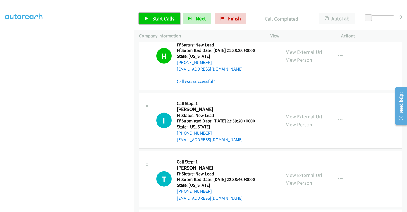
click at [160, 14] on link "Start Calls" at bounding box center [159, 18] width 41 height 11
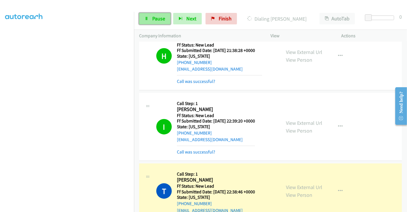
click at [154, 21] on span "Pause" at bounding box center [158, 18] width 13 height 7
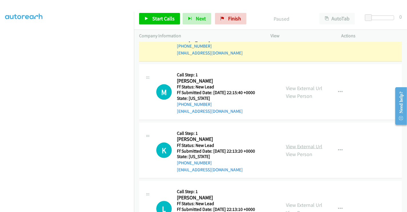
scroll to position [643, 0]
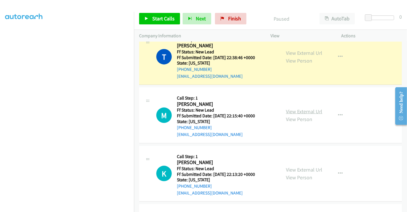
click at [296, 108] on link "View External Url" at bounding box center [304, 111] width 36 height 7
click at [300, 166] on link "View External Url" at bounding box center [304, 169] width 36 height 7
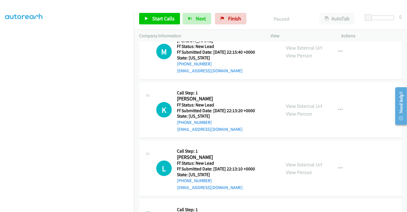
scroll to position [707, 0]
click at [299, 160] on div "View External Url View Person" at bounding box center [304, 167] width 36 height 15
click at [299, 161] on link "View External Url" at bounding box center [304, 164] width 36 height 7
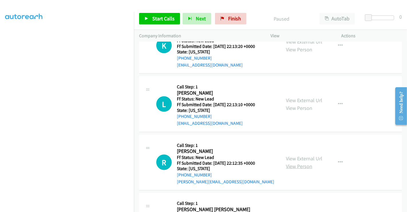
scroll to position [815, 0]
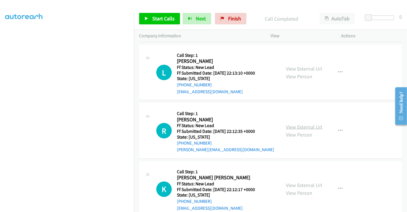
click at [297, 123] on link "View External Url" at bounding box center [304, 126] width 36 height 7
click at [300, 182] on link "View External Url" at bounding box center [304, 185] width 36 height 7
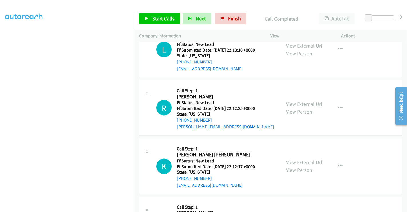
scroll to position [878, 0]
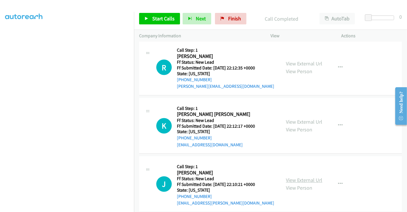
click at [300, 177] on link "View External Url" at bounding box center [304, 180] width 36 height 7
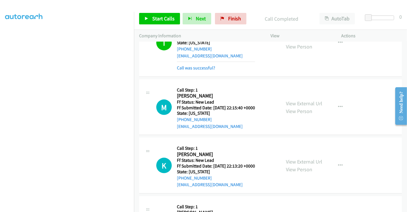
scroll to position [656, 0]
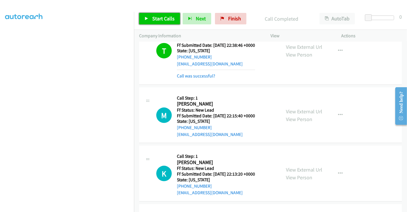
click at [156, 17] on span "Start Calls" at bounding box center [163, 18] width 22 height 7
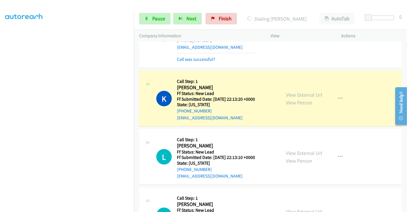
scroll to position [751, 0]
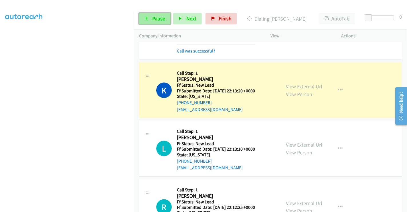
click at [157, 20] on span "Pause" at bounding box center [158, 18] width 13 height 7
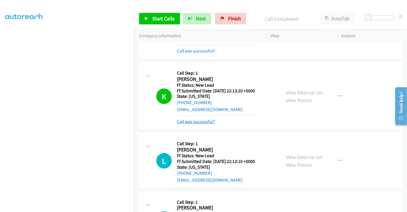
click at [203, 118] on div "Call was successful?" at bounding box center [216, 121] width 78 height 7
click at [203, 119] on link "Call was successful?" at bounding box center [196, 121] width 38 height 5
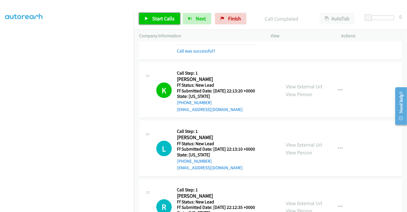
click at [159, 17] on span "Start Calls" at bounding box center [163, 18] width 22 height 7
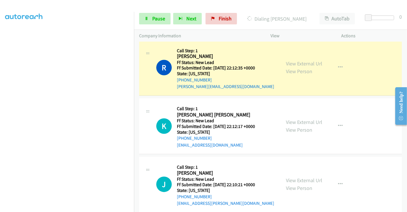
scroll to position [903, 0]
click at [154, 15] on span "Pause" at bounding box center [158, 18] width 13 height 7
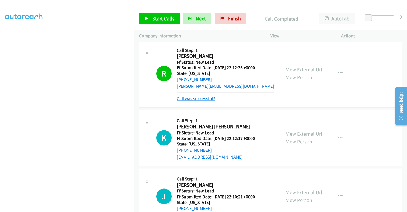
click at [197, 96] on link "Call was successful?" at bounding box center [196, 98] width 38 height 5
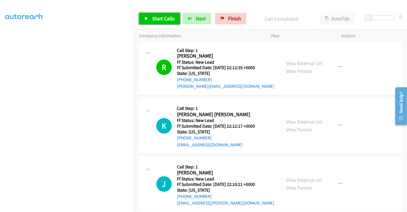
click at [155, 19] on span "Start Calls" at bounding box center [163, 18] width 22 height 7
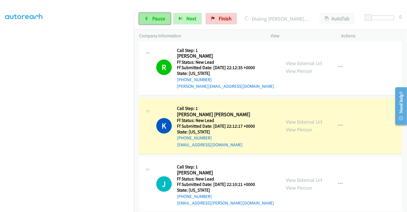
click at [157, 17] on span "Pause" at bounding box center [158, 18] width 13 height 7
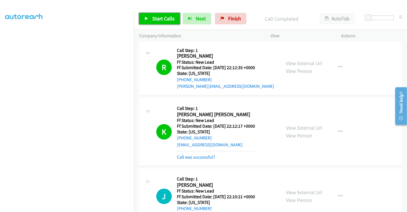
click at [149, 17] on link "Start Calls" at bounding box center [159, 18] width 41 height 11
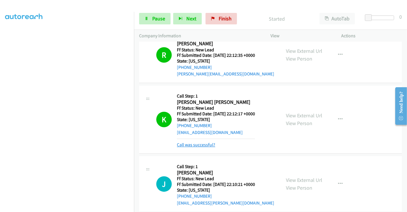
click at [201, 142] on link "Call was successful?" at bounding box center [196, 144] width 38 height 5
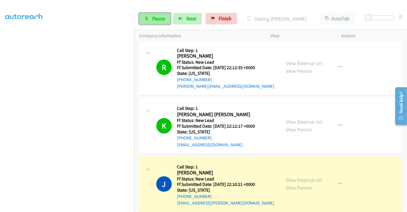
click at [155, 22] on link "Pause" at bounding box center [155, 18] width 32 height 11
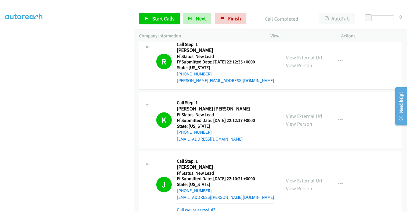
scroll to position [941, 0]
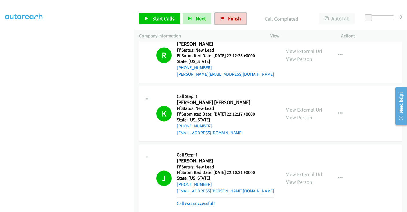
drag, startPoint x: 231, startPoint y: 17, endPoint x: 238, endPoint y: 58, distance: 41.8
click at [230, 17] on span "Finish" at bounding box center [234, 18] width 13 height 7
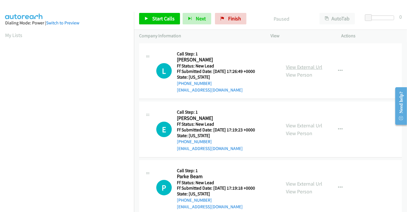
click at [302, 66] on link "View External Url" at bounding box center [304, 67] width 36 height 7
click at [298, 126] on link "View External Url" at bounding box center [304, 125] width 36 height 7
click at [303, 182] on link "View External Url" at bounding box center [304, 183] width 36 height 7
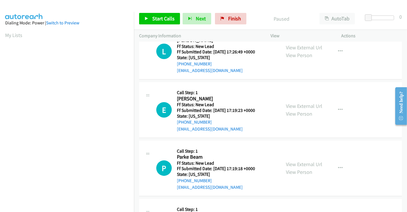
scroll to position [127, 0]
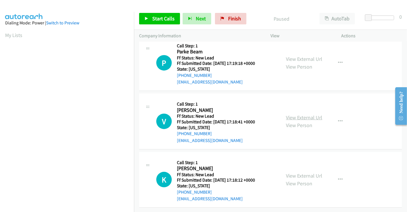
click at [299, 114] on link "View External Url" at bounding box center [304, 117] width 36 height 7
click at [301, 172] on link "View External Url" at bounding box center [304, 175] width 36 height 7
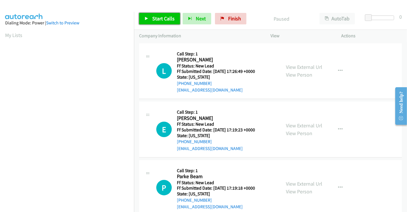
click at [166, 18] on span "Start Calls" at bounding box center [163, 18] width 22 height 7
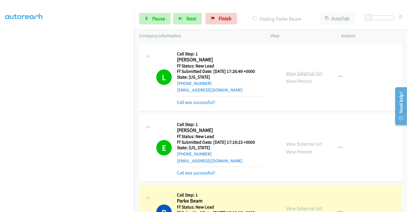
click at [299, 72] on link "View External Url" at bounding box center [304, 73] width 36 height 7
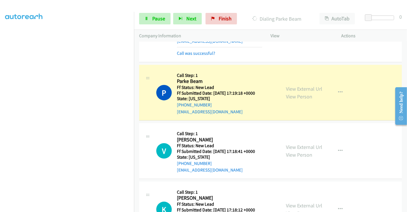
scroll to position [127, 0]
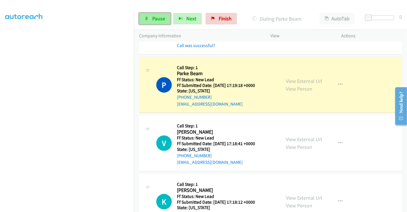
click at [150, 18] on link "Pause" at bounding box center [155, 18] width 32 height 11
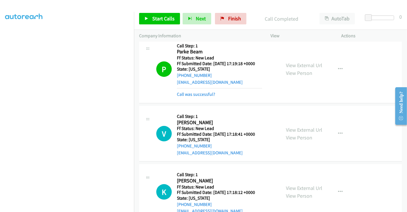
scroll to position [159, 0]
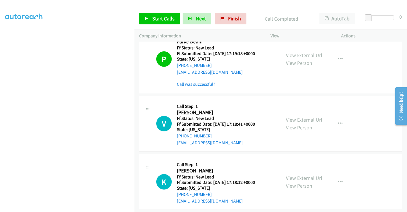
click at [199, 85] on link "Call was successful?" at bounding box center [196, 83] width 38 height 5
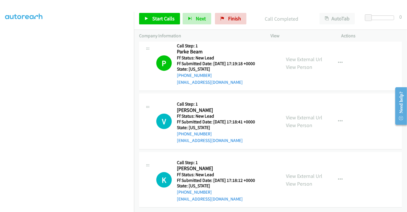
scroll to position [153, 0]
click at [156, 18] on span "Start Calls" at bounding box center [163, 18] width 22 height 7
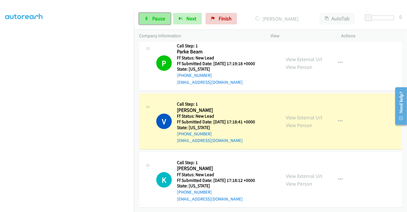
click at [158, 18] on span "Pause" at bounding box center [158, 18] width 13 height 7
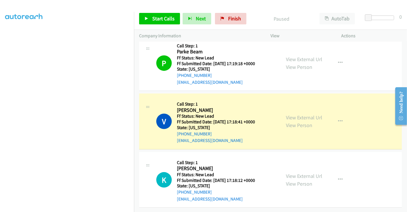
scroll to position [159, 0]
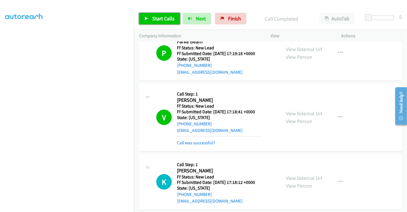
click at [163, 17] on span "Start Calls" at bounding box center [163, 18] width 22 height 7
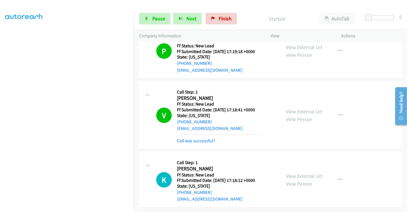
scroll to position [165, 0]
click at [205, 138] on link "Call was successful?" at bounding box center [196, 140] width 38 height 5
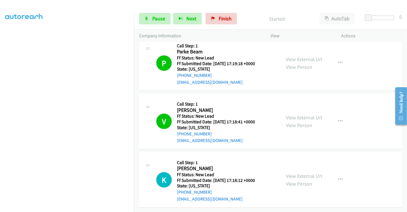
scroll to position [153, 0]
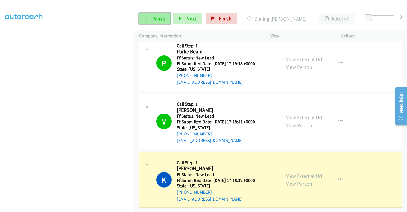
click at [160, 20] on span "Pause" at bounding box center [158, 18] width 13 height 7
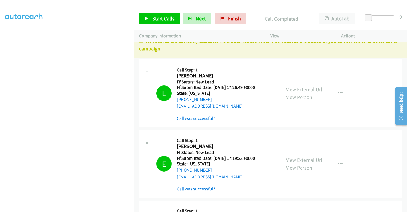
scroll to position [0, 0]
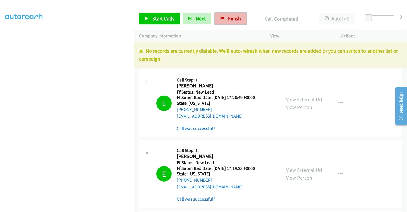
click at [228, 20] on span "Finish" at bounding box center [234, 18] width 13 height 7
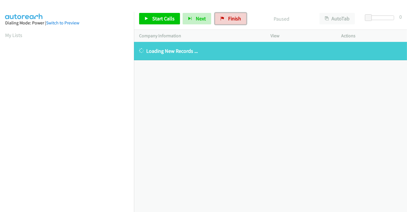
drag, startPoint x: 225, startPoint y: 17, endPoint x: 230, endPoint y: 37, distance: 20.4
click at [225, 17] on link "Finish" at bounding box center [231, 18] width 32 height 11
